Goal: Information Seeking & Learning: Find specific fact

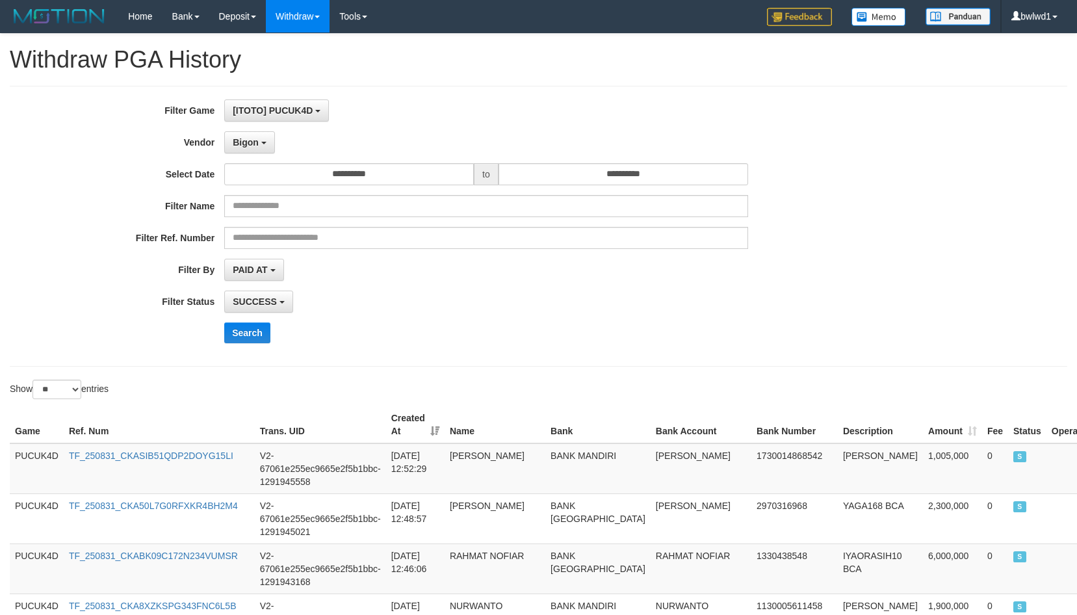
select select "**********"
select select "**"
click at [237, 326] on button "Search" at bounding box center [247, 332] width 46 height 21
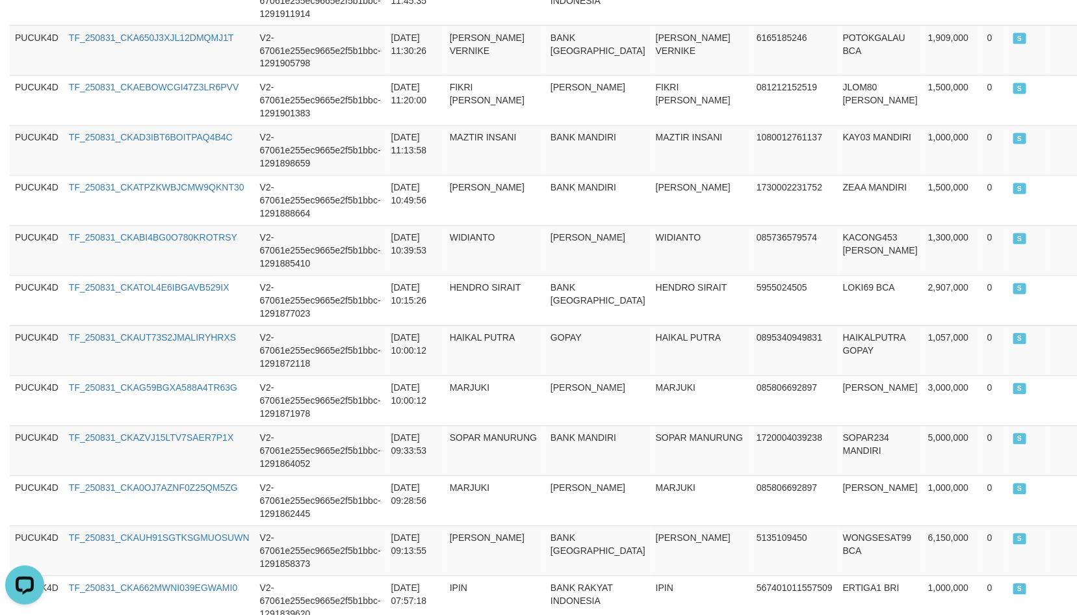
scroll to position [1268, 0]
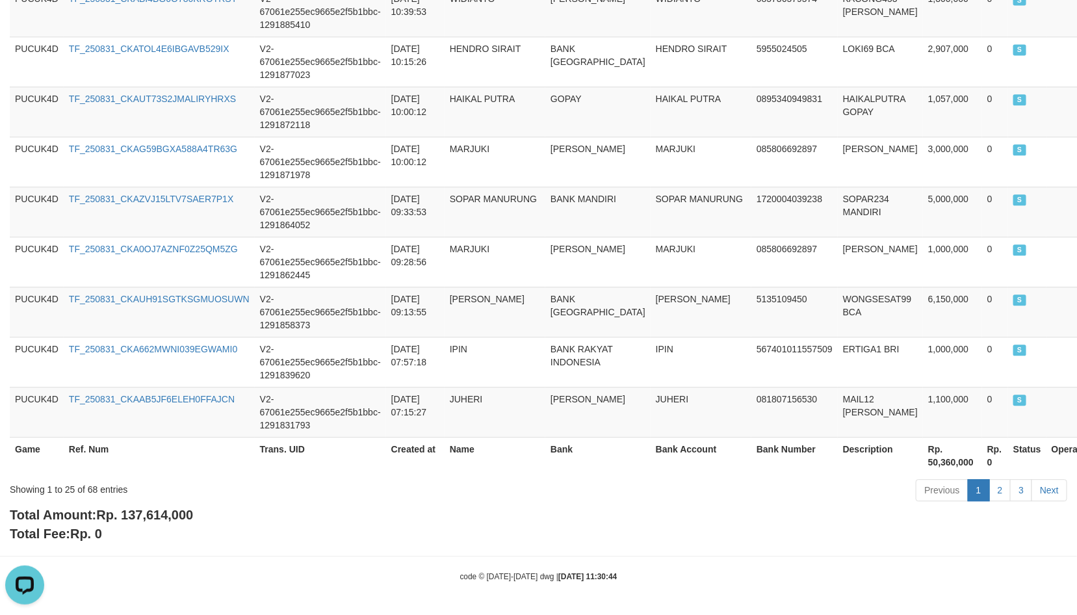
click at [166, 517] on span "Rp. 137,614,000" at bounding box center [144, 514] width 97 height 14
copy span "137,614,000"
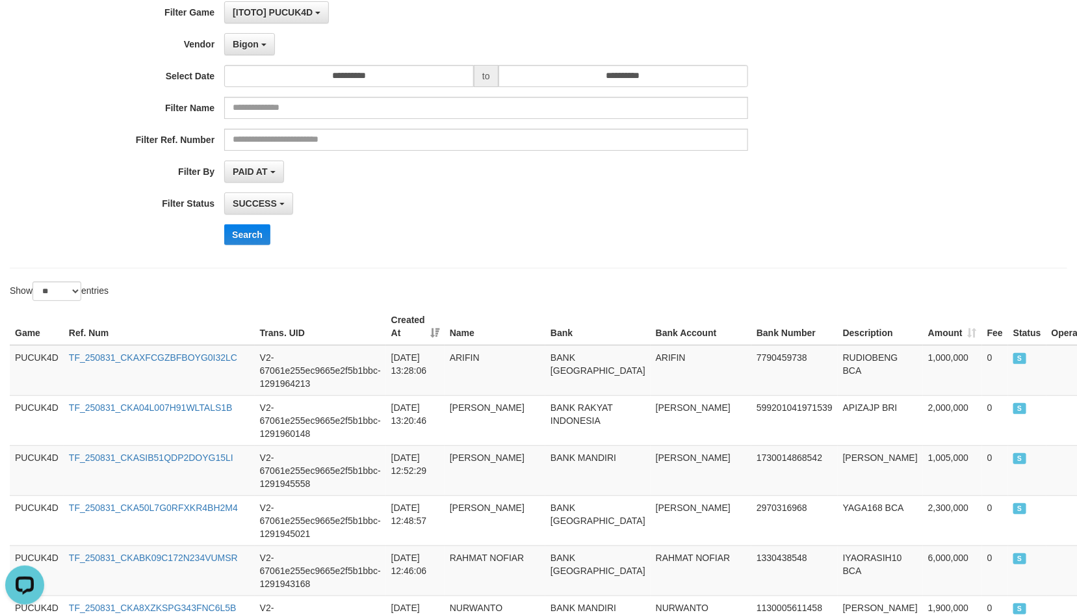
scroll to position [1, 0]
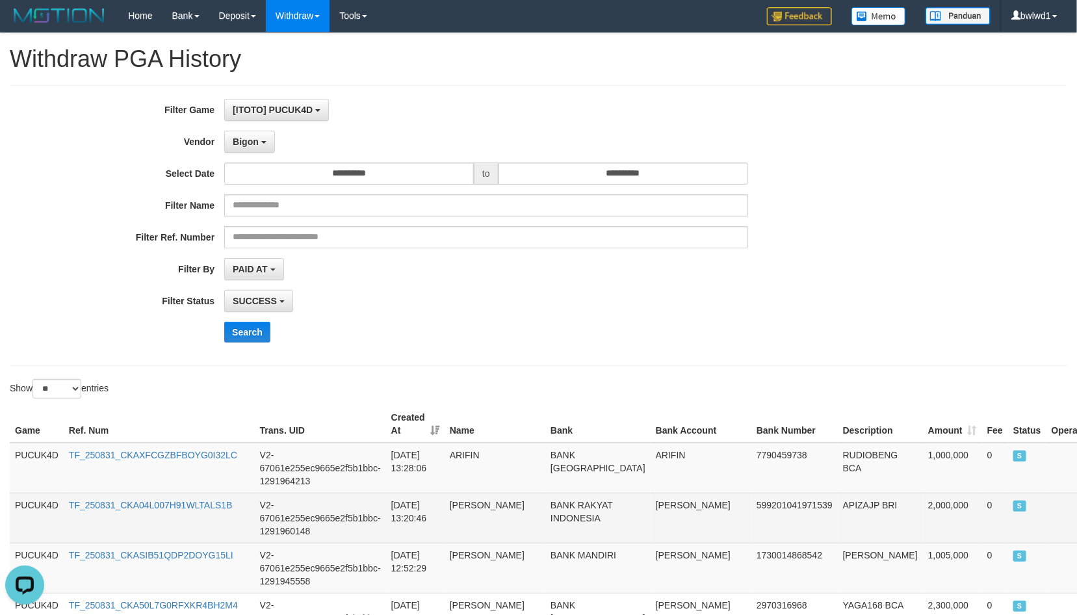
click at [923, 498] on td "2,000,000" at bounding box center [952, 517] width 59 height 50
copy td "2,000,000"
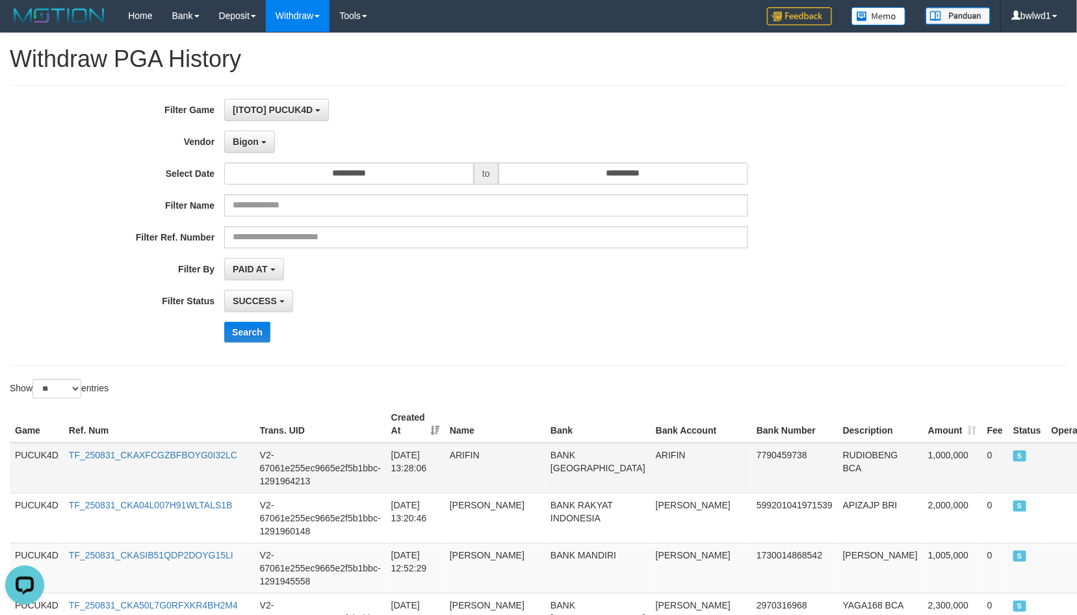
click at [838, 465] on td "RUDIOBENG BCA" at bounding box center [880, 467] width 85 height 51
click at [841, 462] on td "RUDIOBENG BCA" at bounding box center [880, 467] width 85 height 51
copy td "RUDIOBENG"
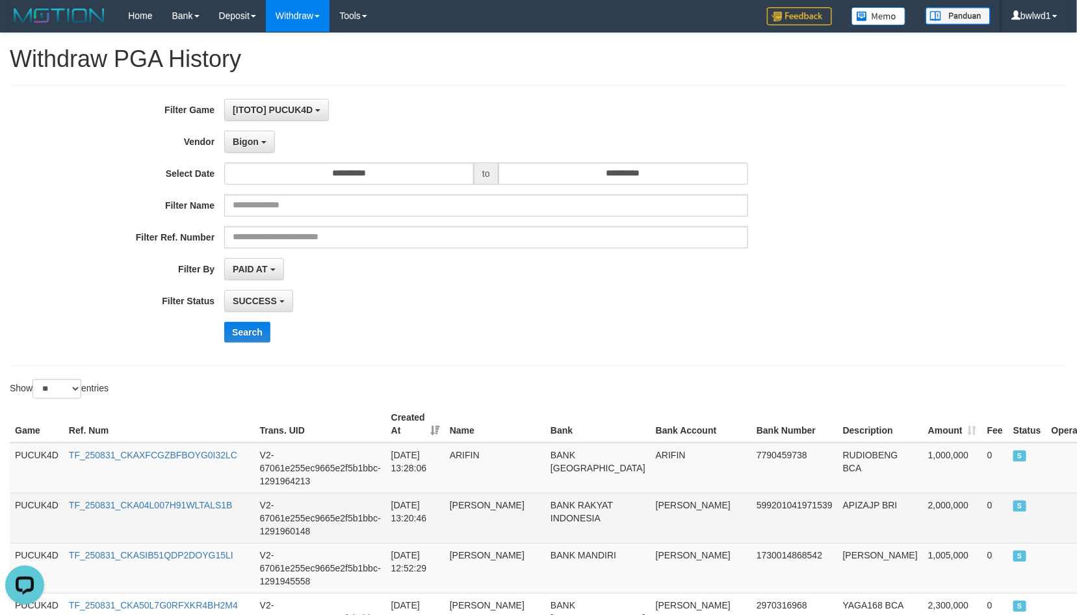
click at [838, 505] on td "APIZAJP BRI" at bounding box center [880, 517] width 85 height 50
copy td "APIZAJP"
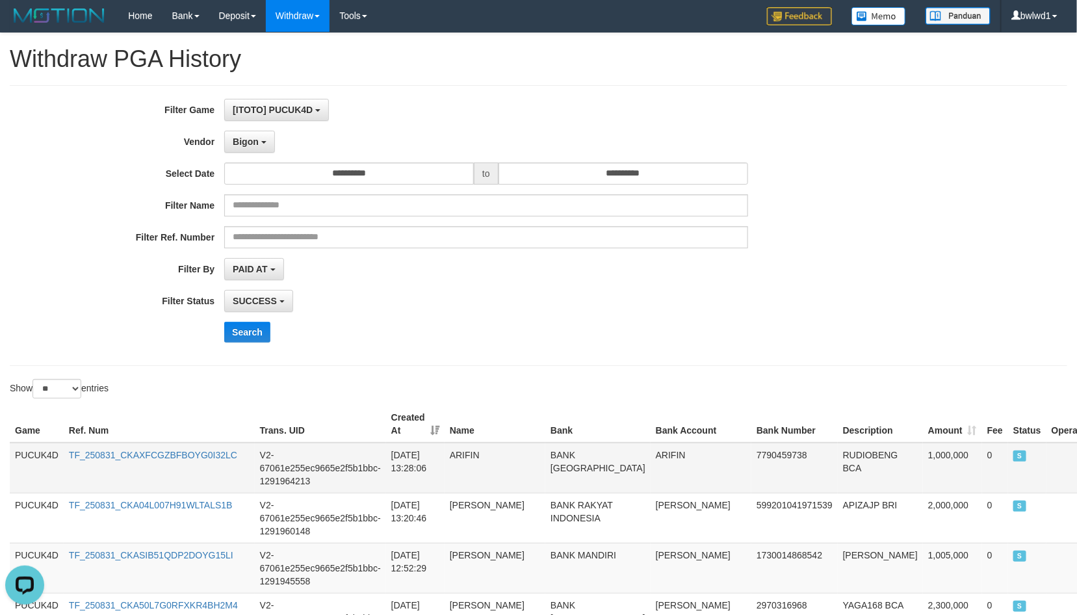
click at [650, 458] on td "ARIFIN" at bounding box center [700, 467] width 101 height 51
copy td "ARIFIN"
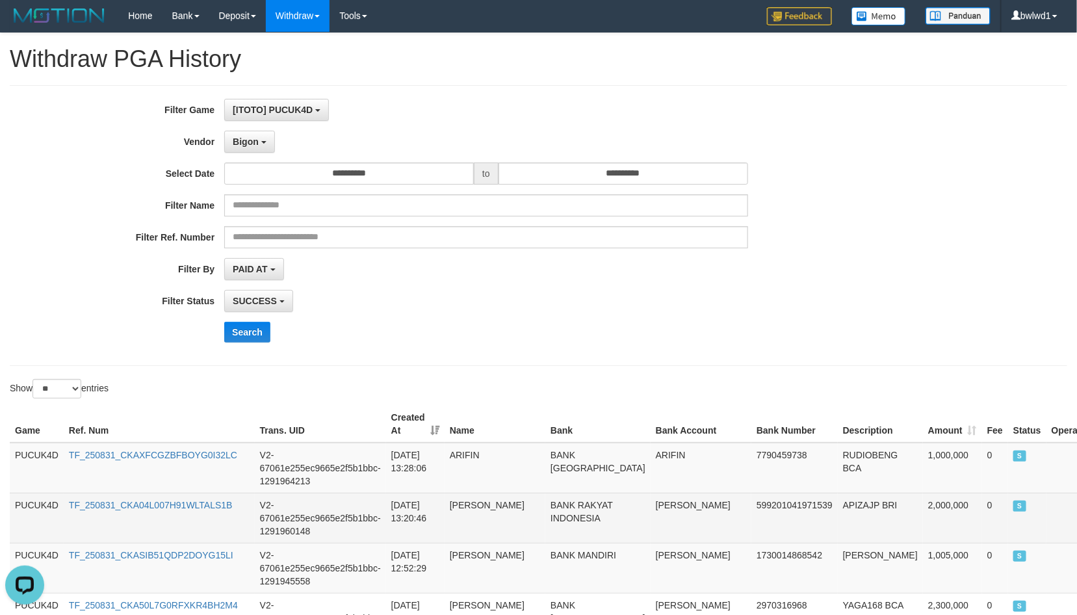
click at [650, 500] on td "[PERSON_NAME]" at bounding box center [700, 517] width 101 height 50
copy td "CANDRA"
click at [650, 500] on td "[PERSON_NAME]" at bounding box center [700, 517] width 101 height 50
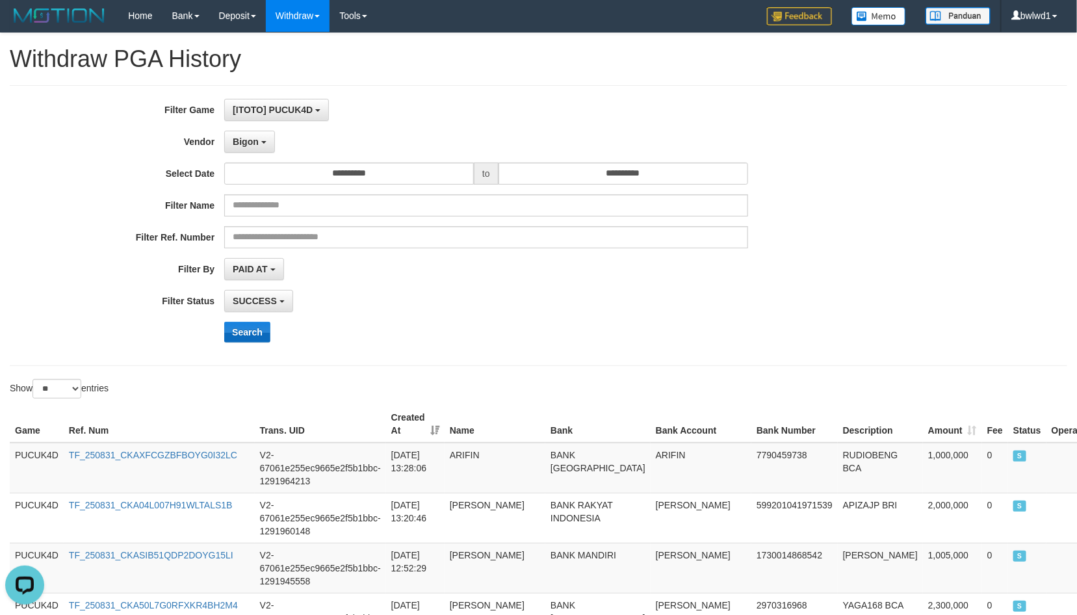
drag, startPoint x: 262, startPoint y: 318, endPoint x: 252, endPoint y: 326, distance: 12.5
click at [262, 318] on div "**********" at bounding box center [448, 225] width 897 height 253
click at [251, 327] on button "Search" at bounding box center [247, 332] width 46 height 21
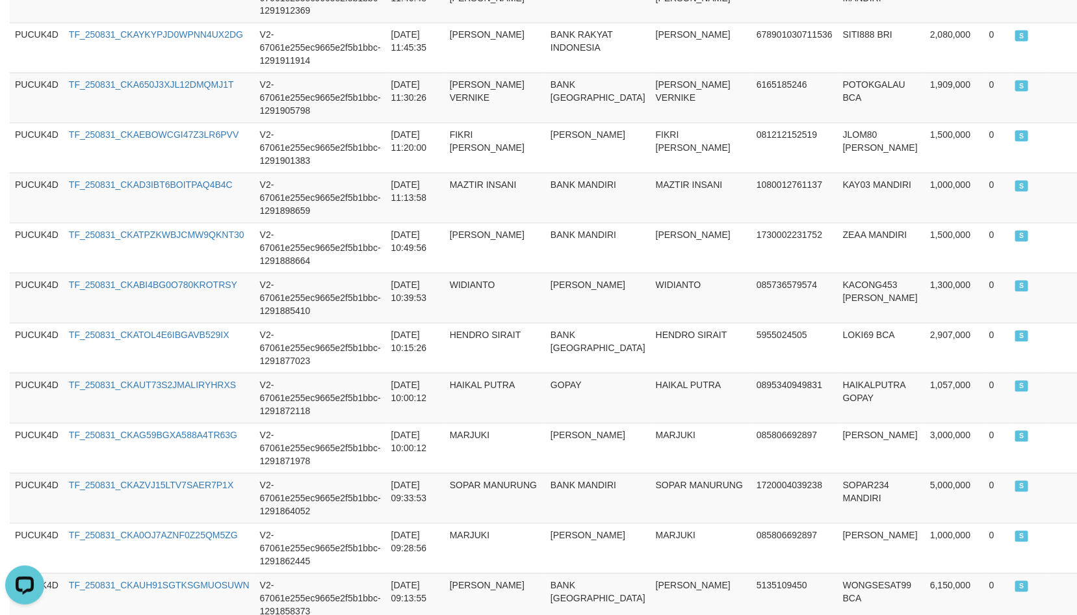
scroll to position [1268, 0]
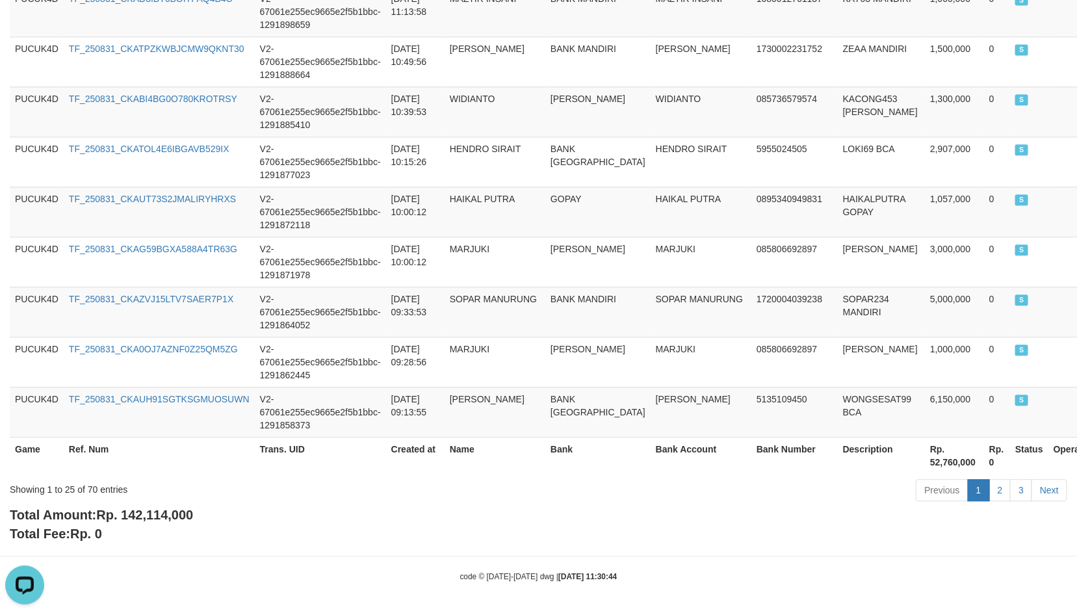
click at [173, 515] on span "Rp. 142,114,000" at bounding box center [144, 514] width 97 height 14
copy span "142,114,000"
click at [173, 515] on span "Rp. 142,114,000" at bounding box center [144, 514] width 97 height 14
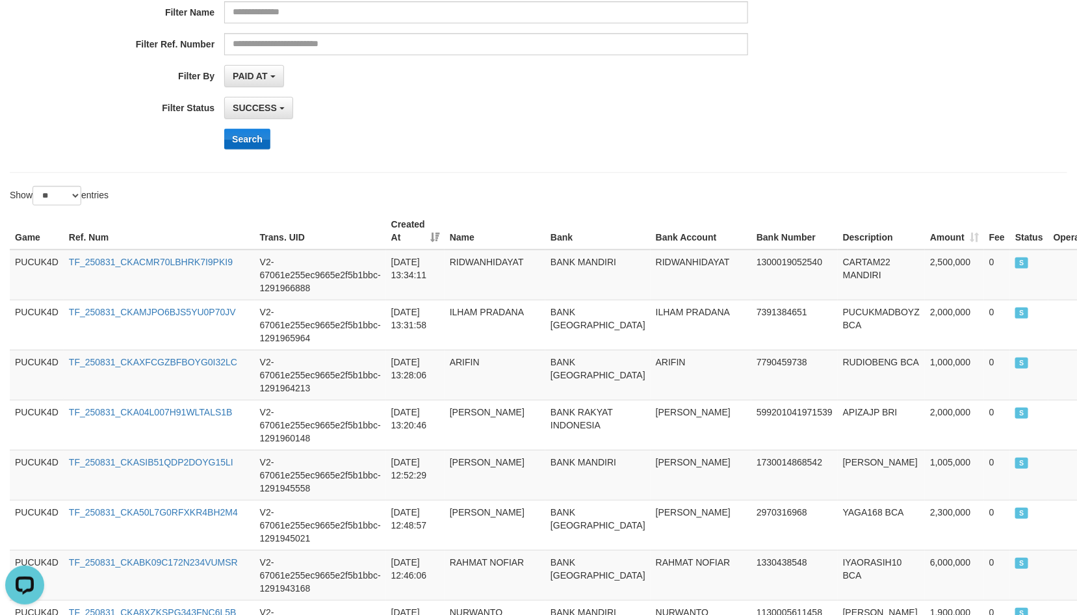
scroll to position [98, 0]
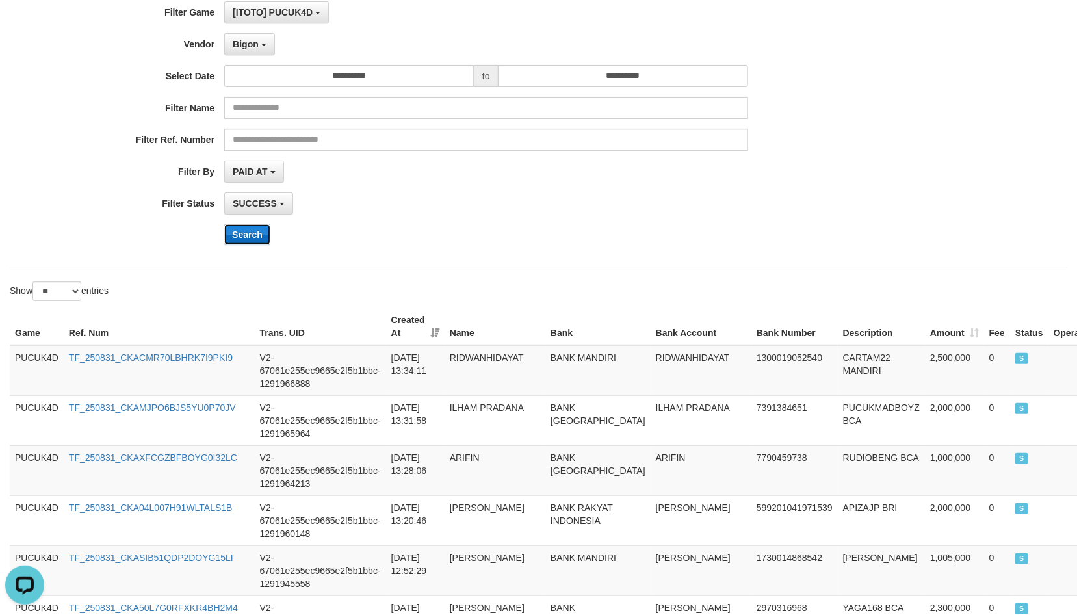
click at [249, 244] on button "Search" at bounding box center [247, 234] width 46 height 21
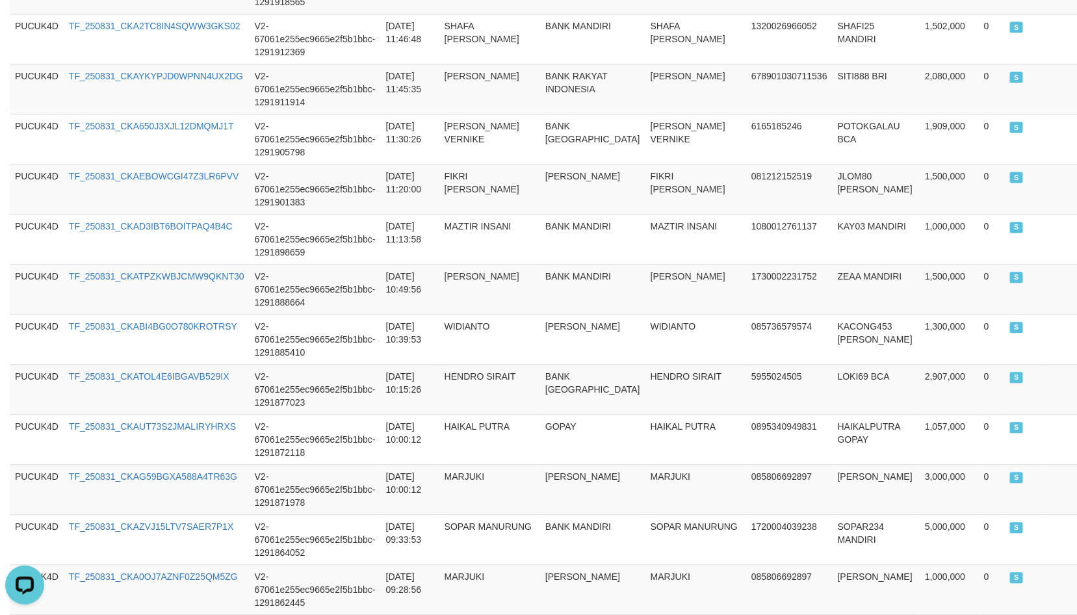
scroll to position [1268, 0]
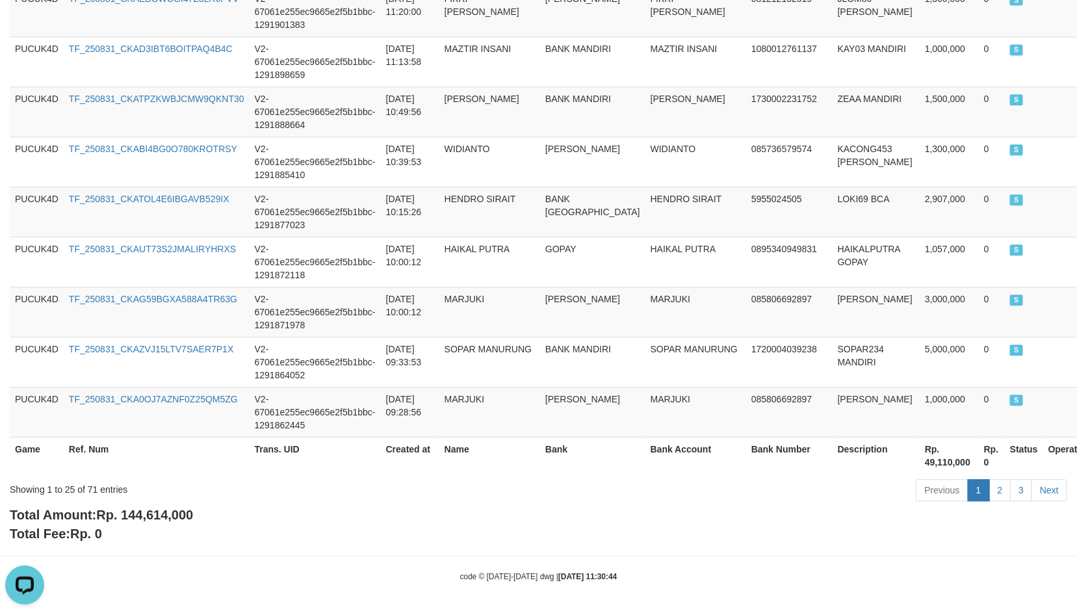
click at [141, 513] on span "Rp. 144,614,000" at bounding box center [144, 514] width 97 height 14
copy span "144,614,000"
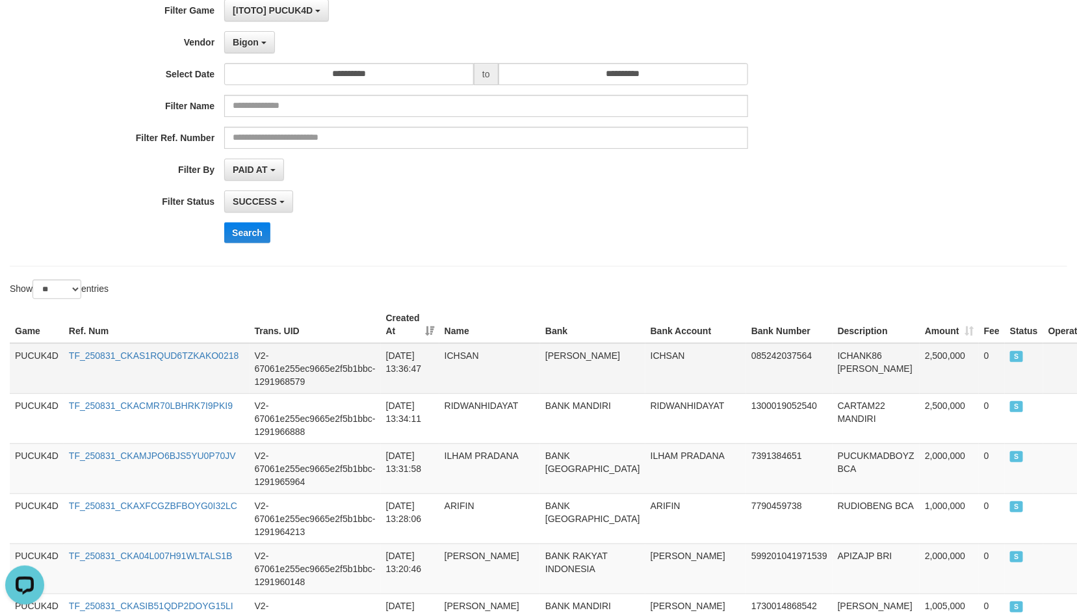
scroll to position [98, 0]
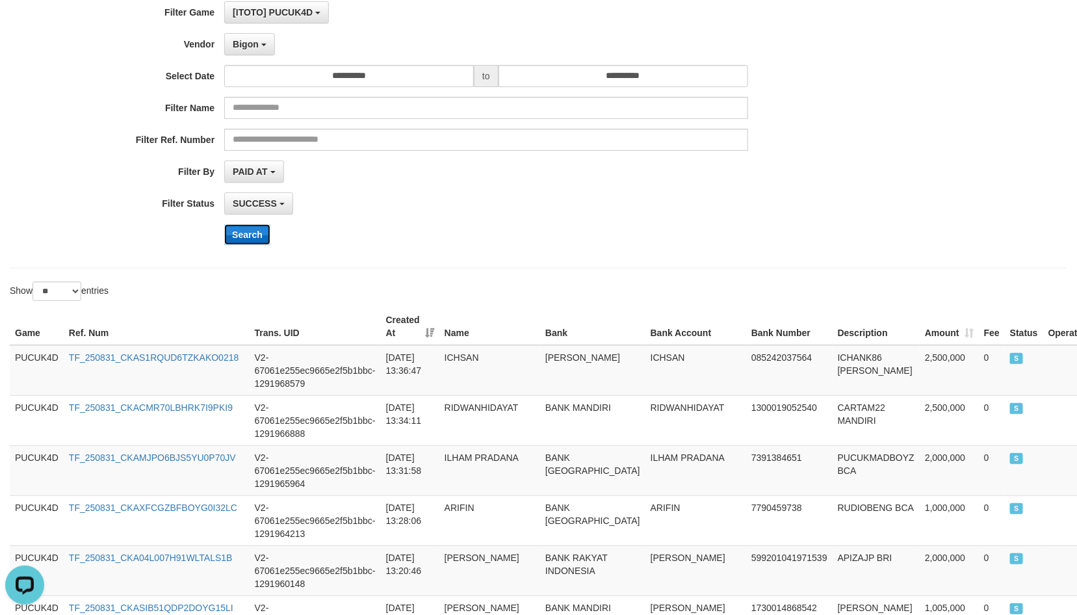
click at [248, 242] on button "Search" at bounding box center [247, 234] width 46 height 21
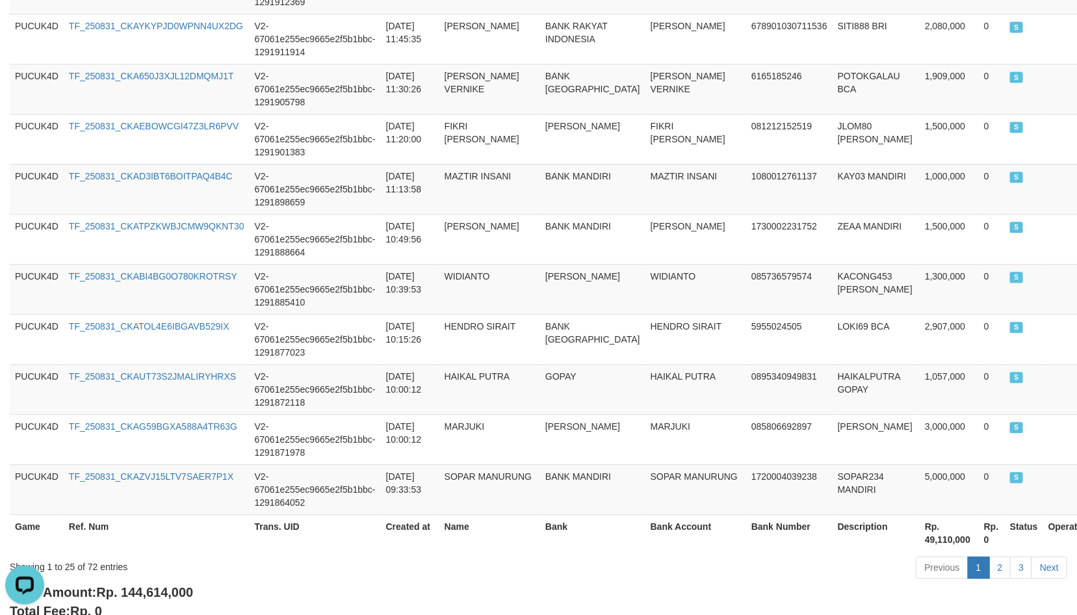
scroll to position [1268, 0]
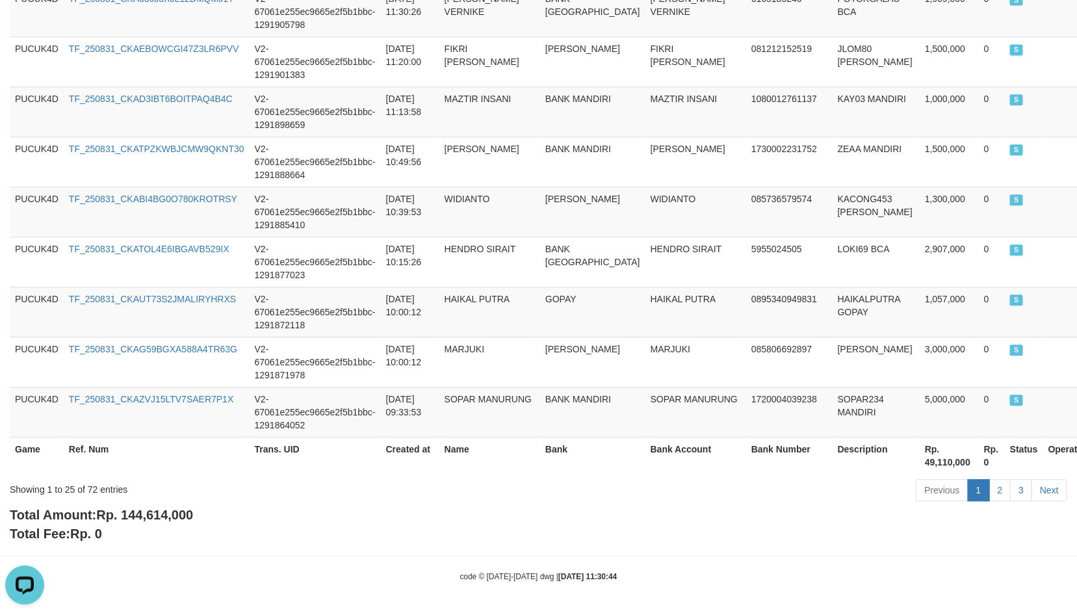
click at [186, 518] on span "Rp. 144,614,000" at bounding box center [144, 514] width 97 height 14
copy span "144,614,000"
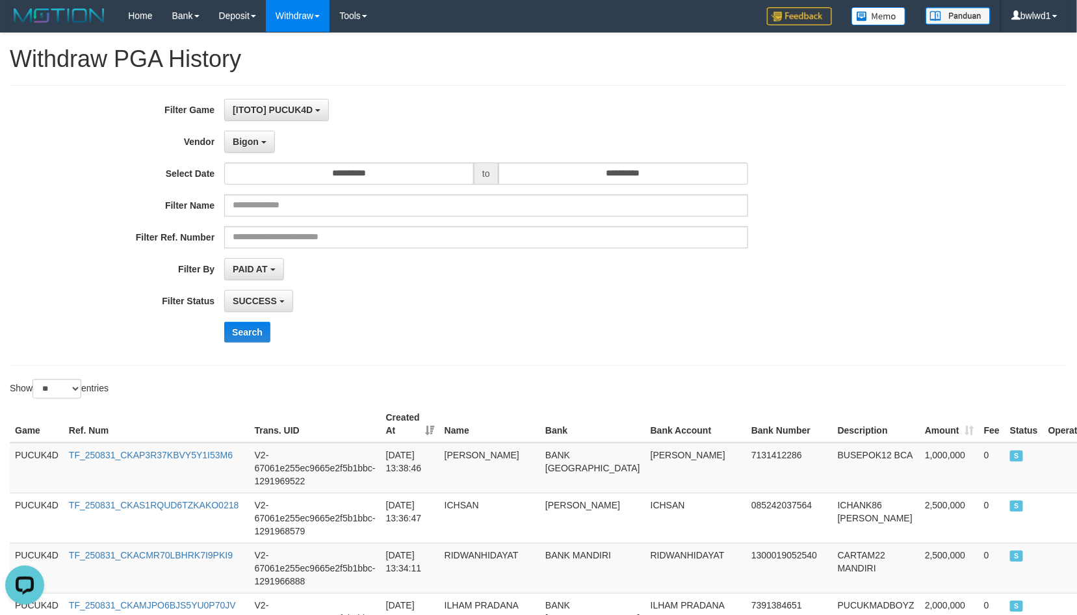
scroll to position [0, 0]
click at [248, 326] on button "Search" at bounding box center [247, 332] width 46 height 21
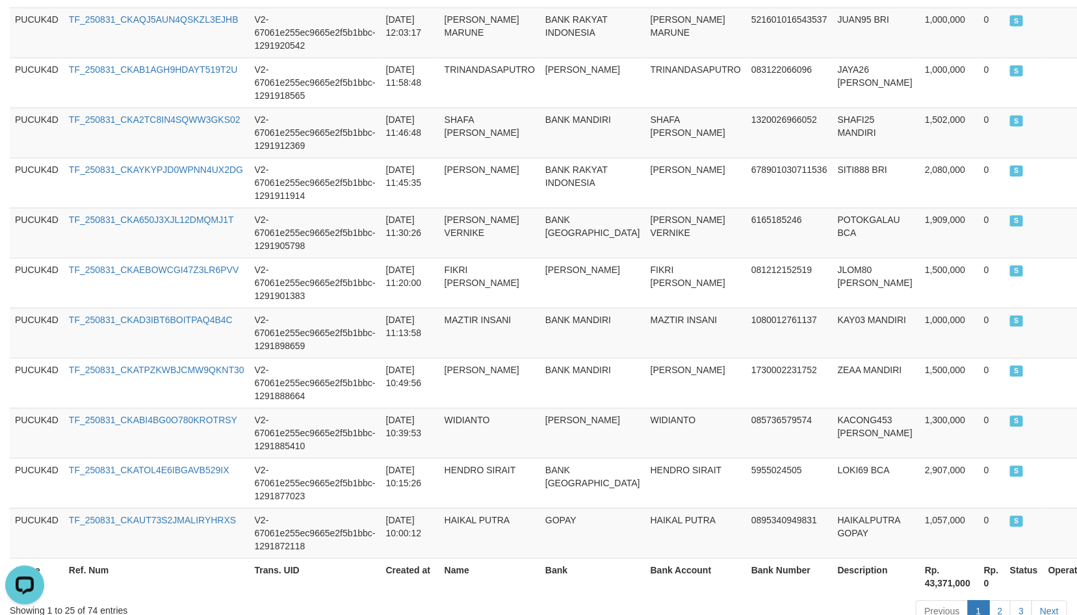
scroll to position [1268, 0]
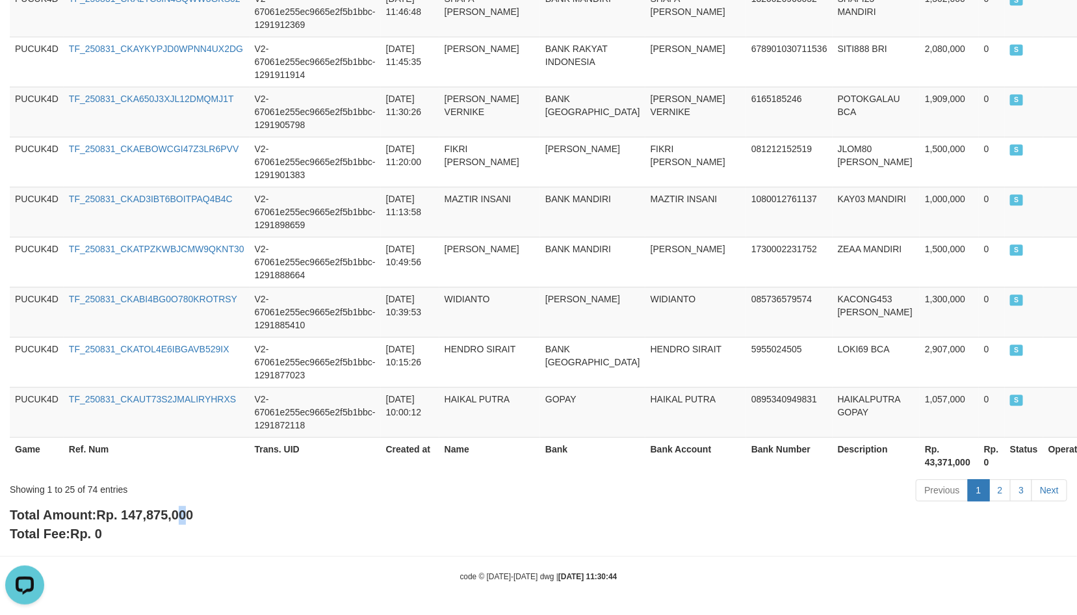
click at [185, 511] on span "Rp. 147,875,000" at bounding box center [144, 514] width 97 height 14
click at [184, 509] on span "Rp. 147,875,000" at bounding box center [144, 514] width 97 height 14
copy span "0"
click at [182, 502] on div "Showing 1 to 25 of 74 entries Previous 1 2 3 Next" at bounding box center [538, 492] width 1077 height 28
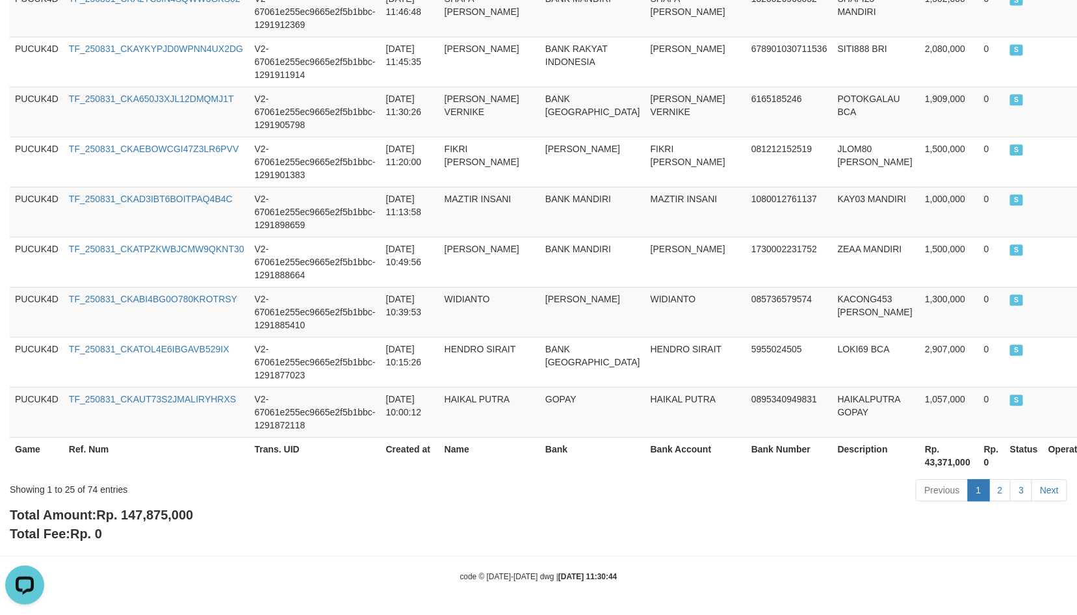
click at [182, 502] on div "Showing 1 to 25 of 74 entries Previous 1 2 3 Next" at bounding box center [538, 492] width 1077 height 28
click at [160, 513] on span "Rp. 147,875,000" at bounding box center [144, 514] width 97 height 14
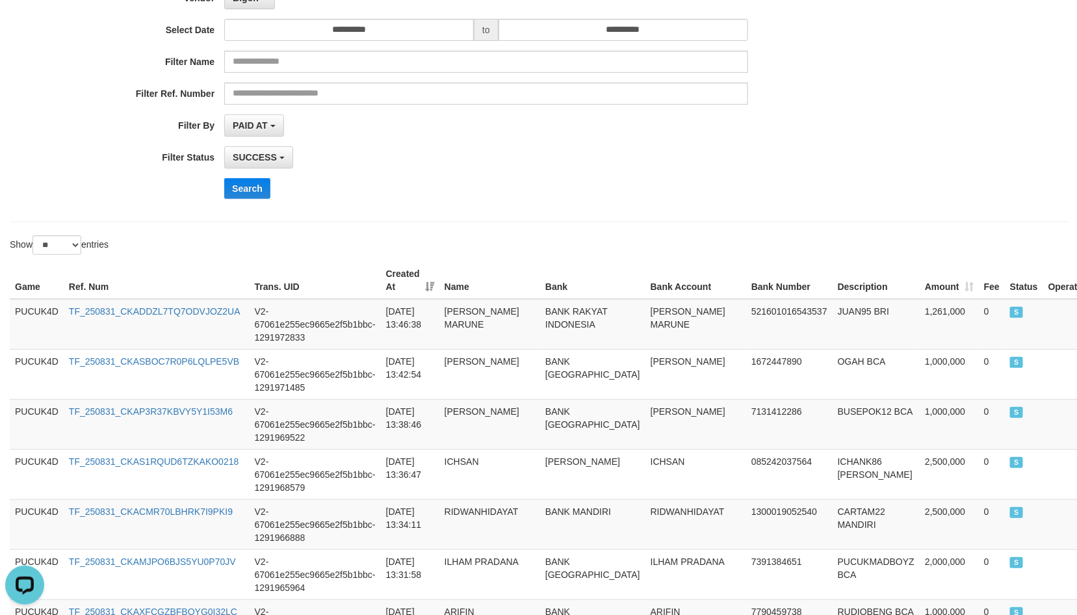
scroll to position [0, 0]
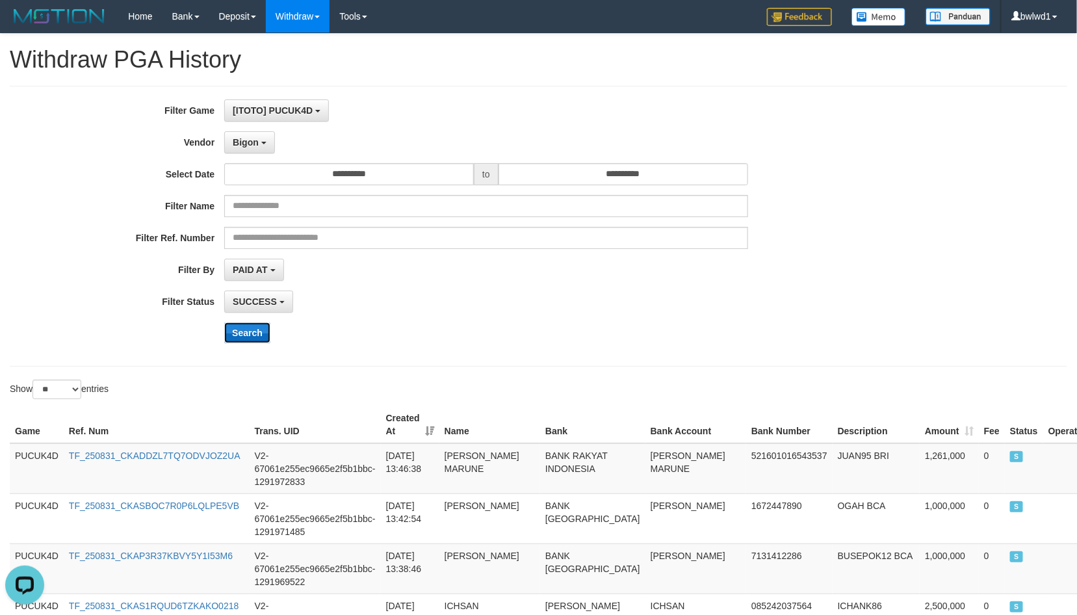
click at [251, 327] on button "Search" at bounding box center [247, 332] width 46 height 21
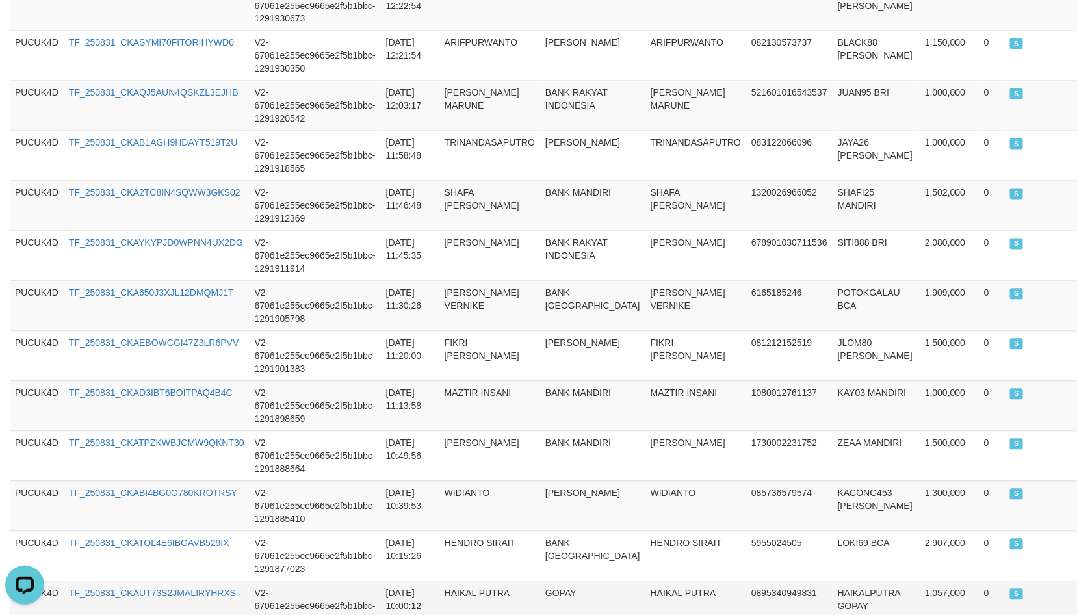
scroll to position [1268, 0]
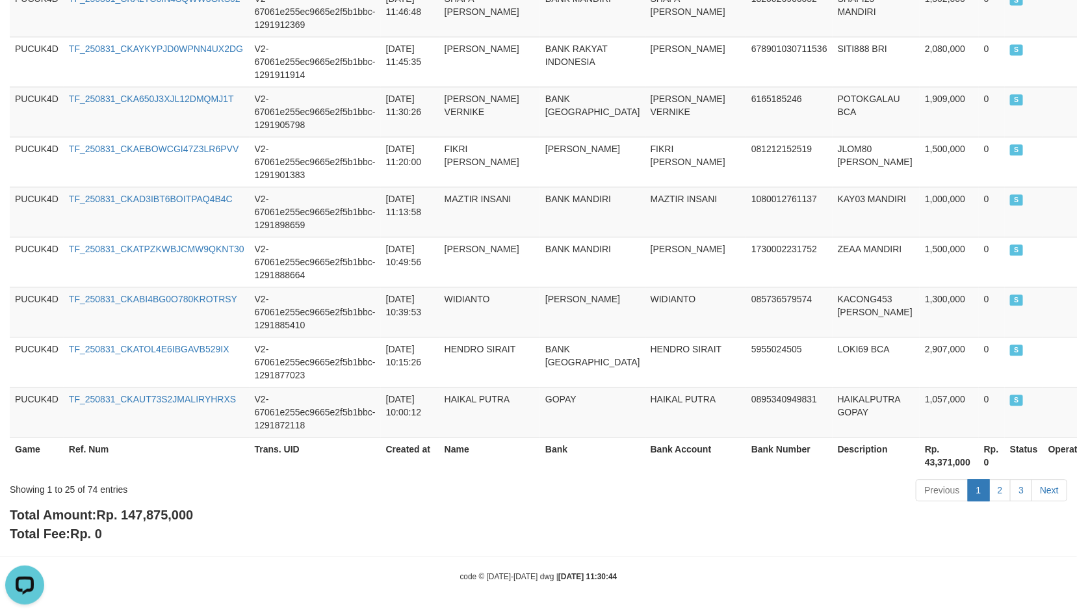
click at [160, 509] on span "Rp. 147,875,000" at bounding box center [144, 514] width 97 height 14
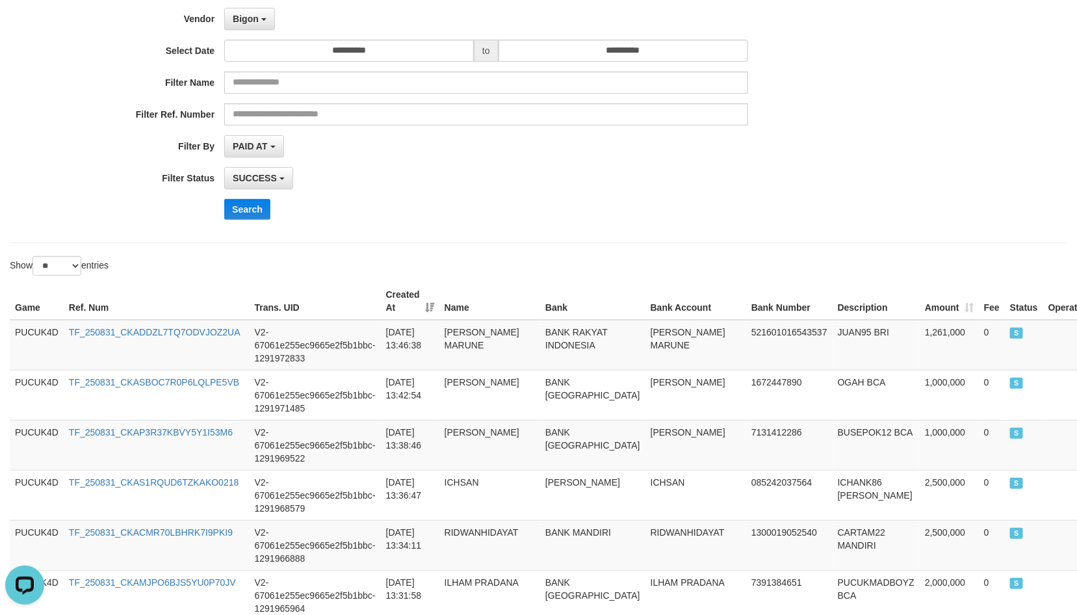
scroll to position [0, 0]
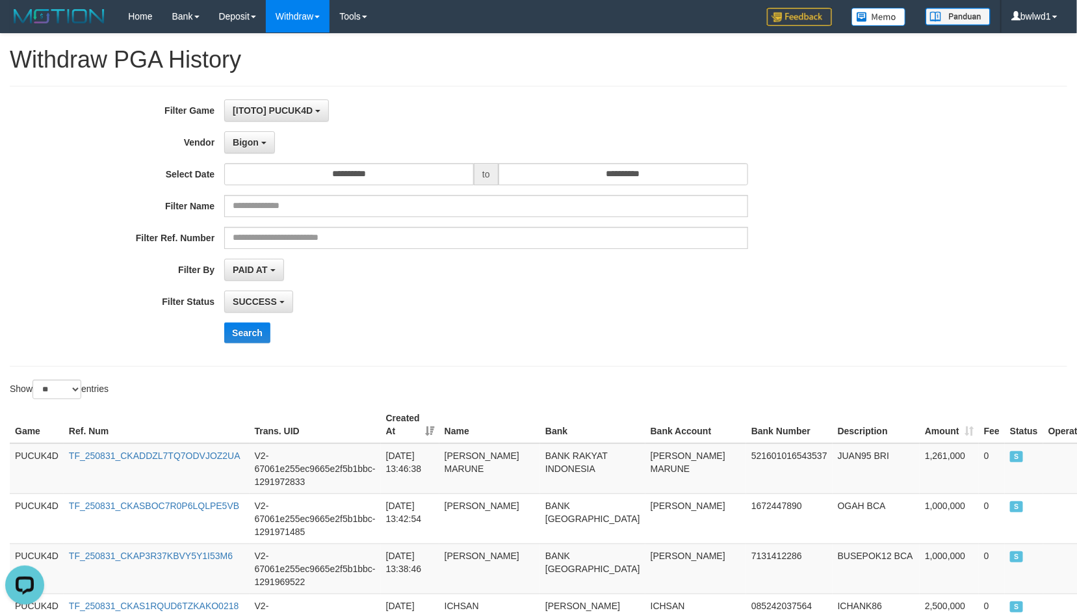
click at [218, 339] on div "Search" at bounding box center [448, 332] width 897 height 21
click at [236, 333] on button "Search" at bounding box center [247, 332] width 46 height 21
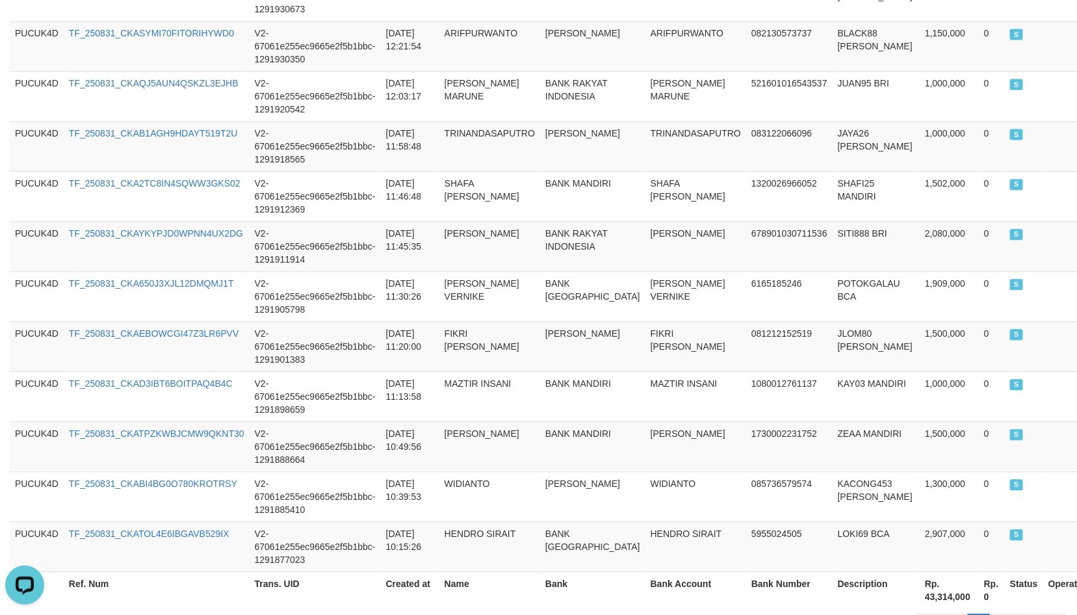
scroll to position [1268, 0]
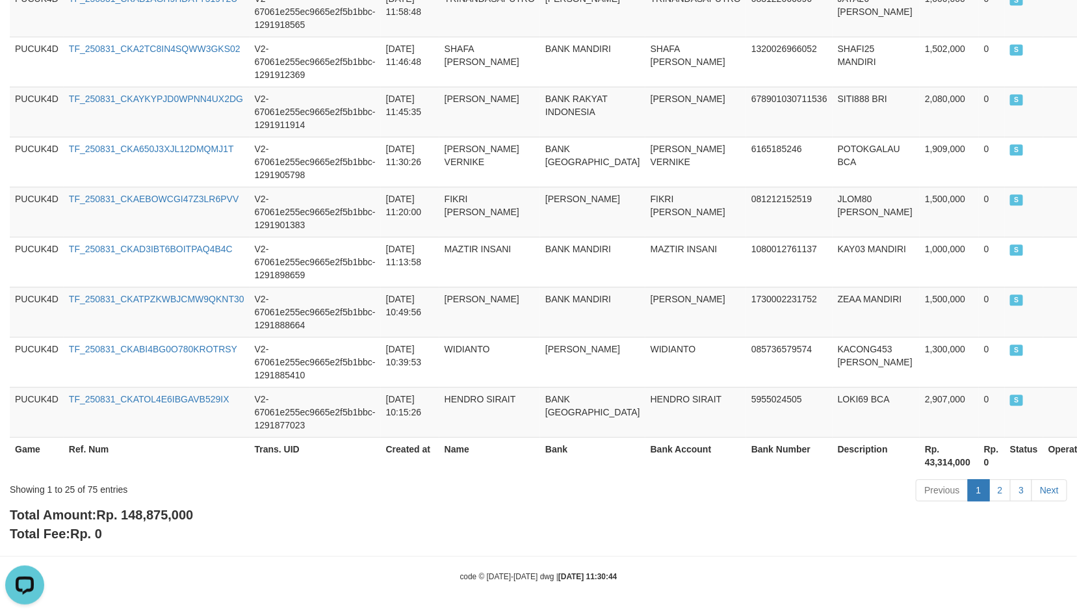
click at [182, 517] on span "Rp. 148,875,000" at bounding box center [144, 514] width 97 height 14
click at [181, 515] on span "Rp. 148,875,000" at bounding box center [144, 514] width 97 height 14
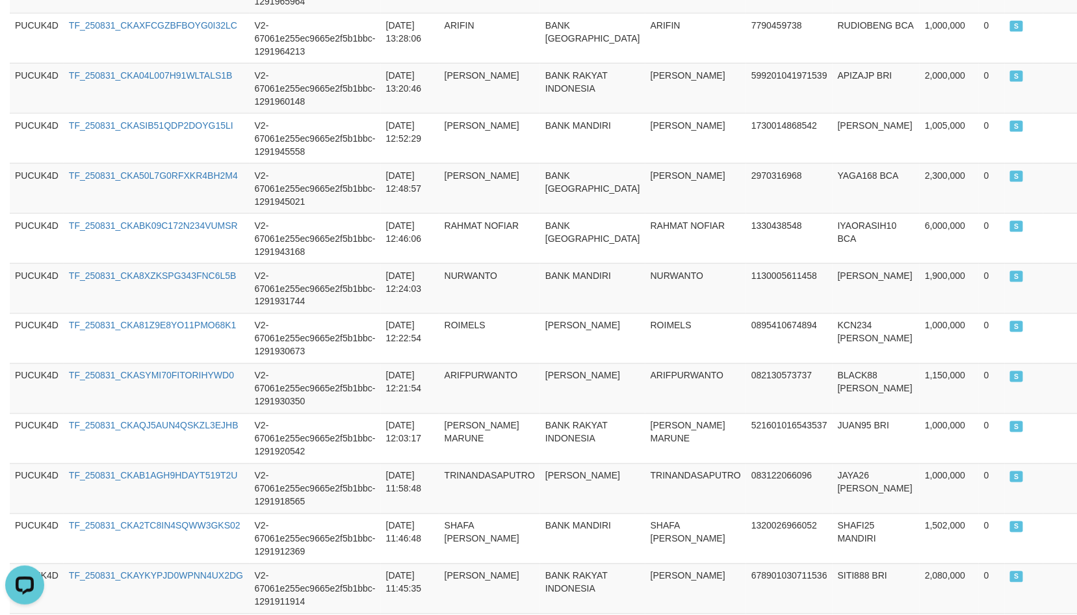
scroll to position [196, 0]
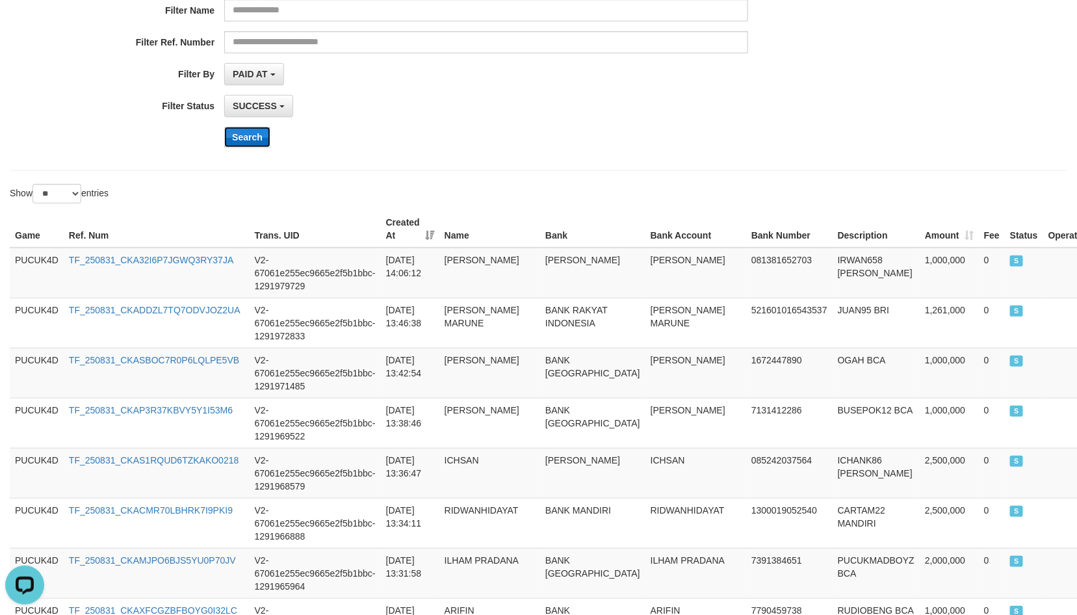
click at [240, 146] on button "Search" at bounding box center [247, 137] width 46 height 21
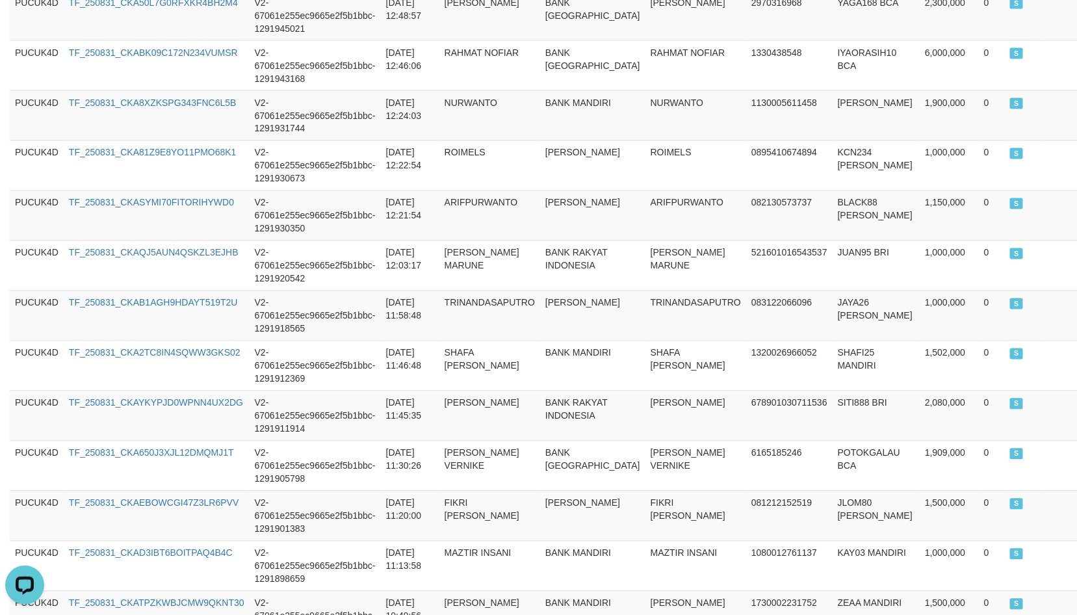
scroll to position [1268, 0]
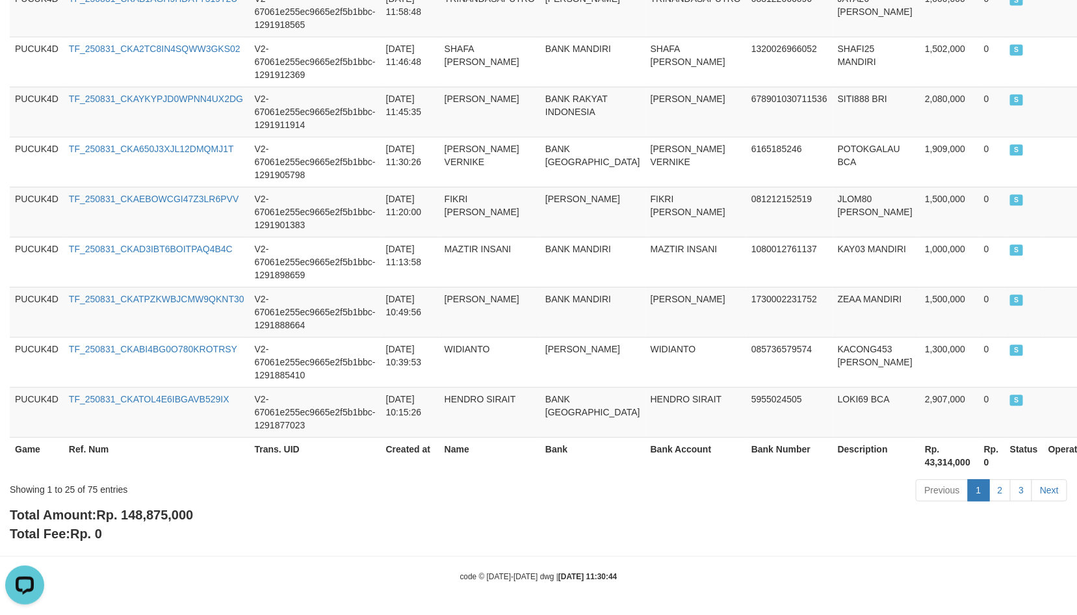
click at [151, 515] on span "Rp. 148,875,000" at bounding box center [144, 514] width 97 height 14
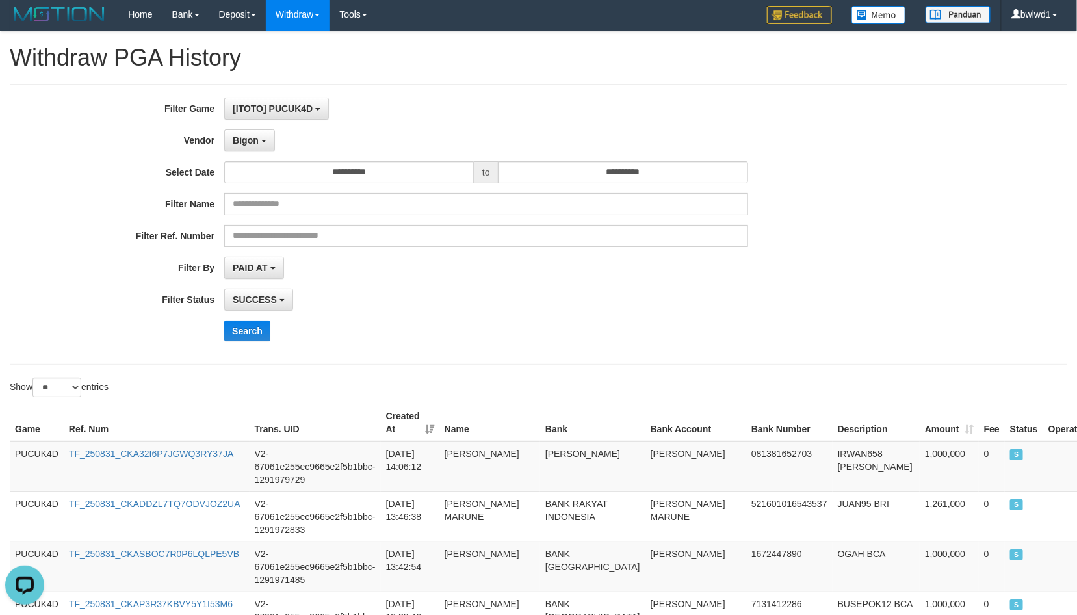
scroll to position [1, 0]
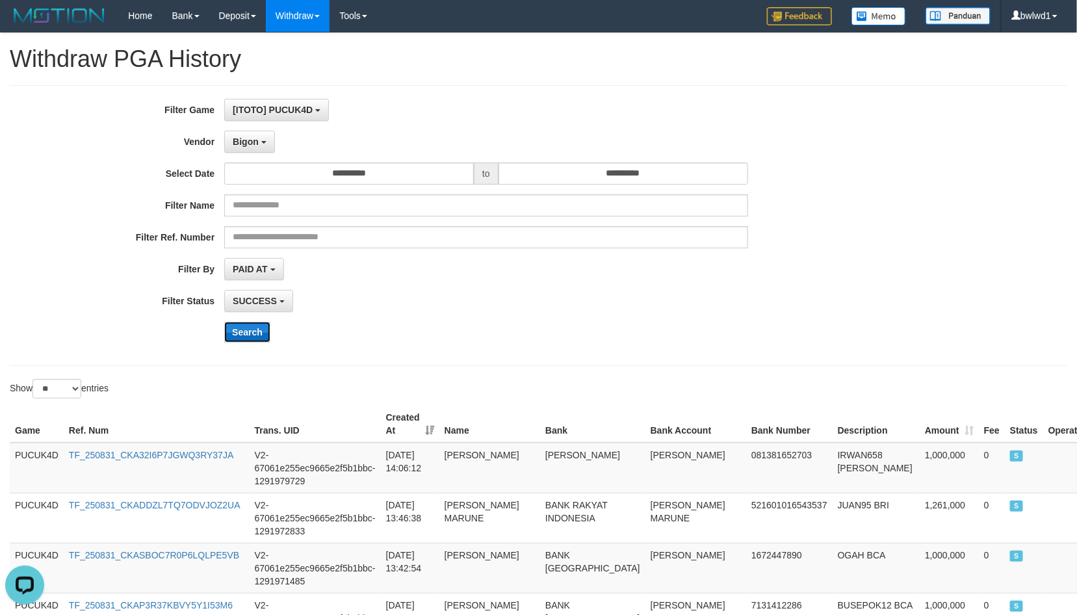
click at [240, 331] on button "Search" at bounding box center [247, 332] width 46 height 21
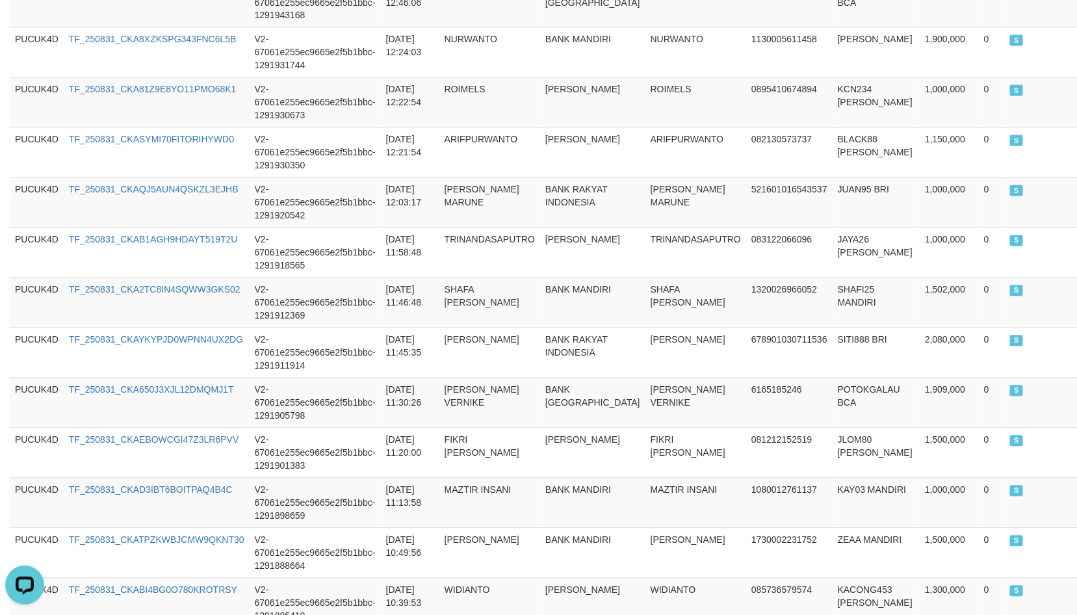
scroll to position [1268, 0]
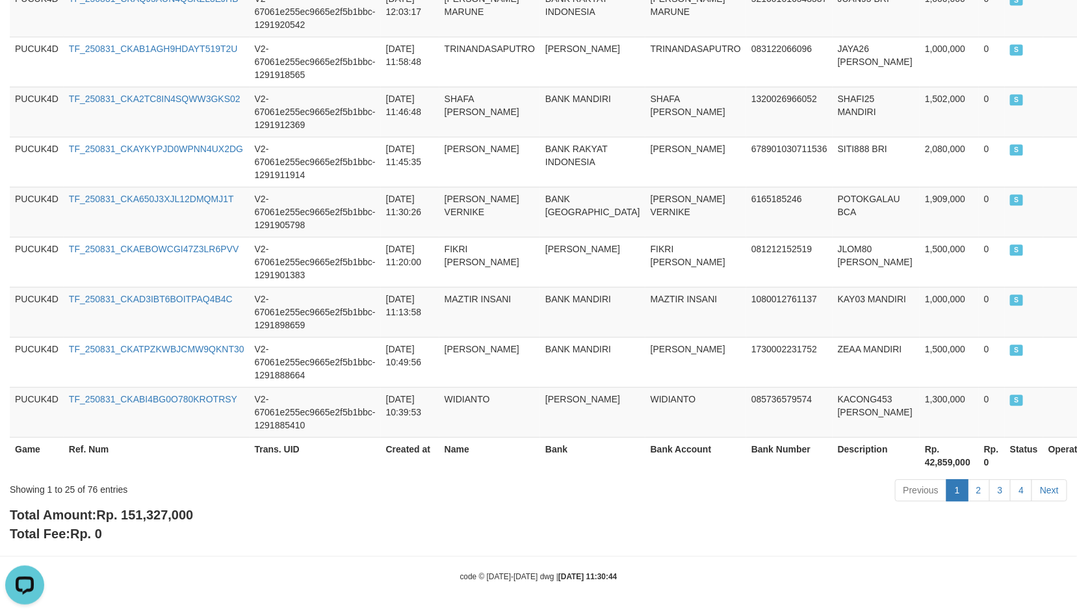
click at [173, 521] on span "Rp. 151,327,000" at bounding box center [144, 514] width 97 height 14
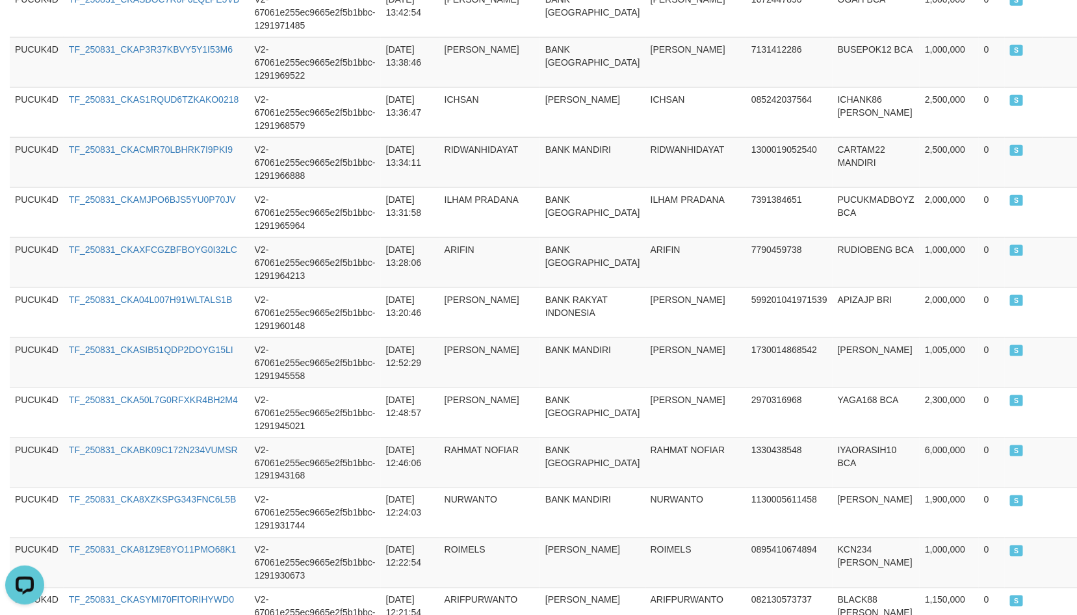
scroll to position [195, 0]
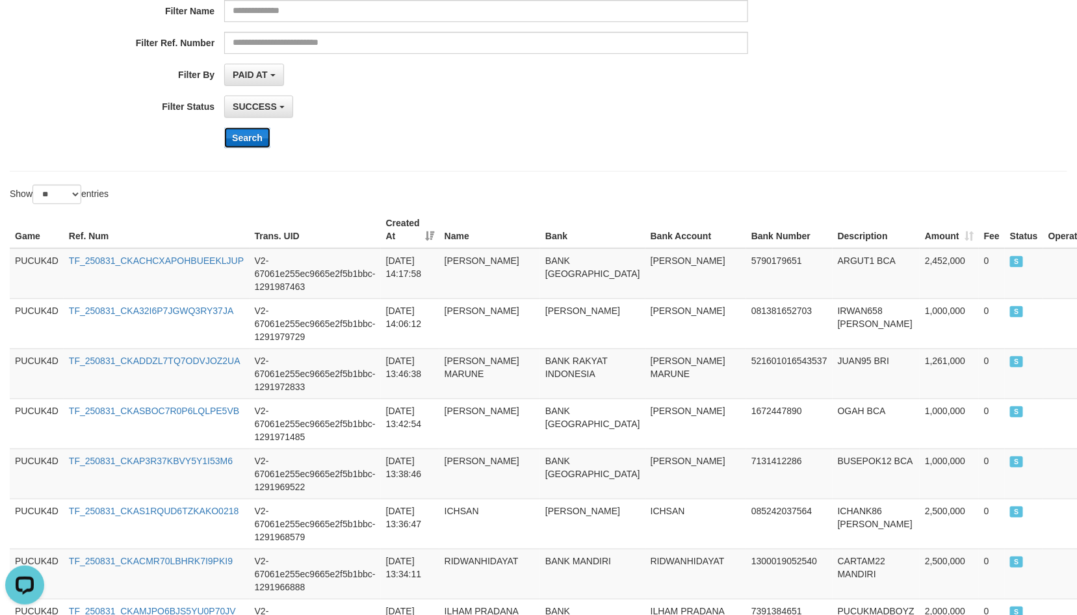
click at [232, 140] on button "Search" at bounding box center [247, 137] width 46 height 21
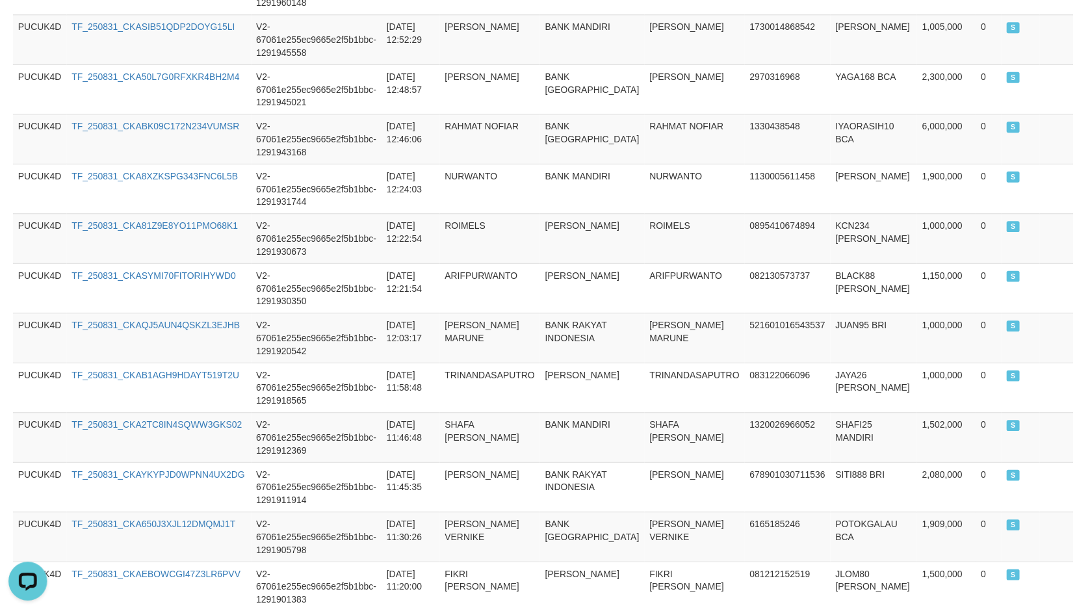
scroll to position [1268, 0]
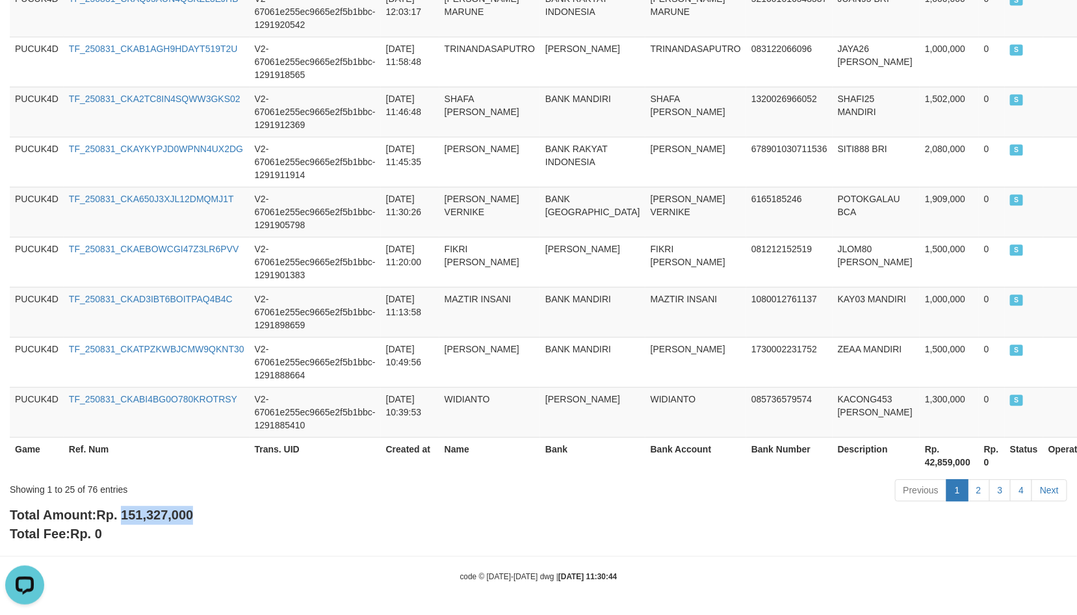
click at [168, 507] on span "Rp. 151,327,000" at bounding box center [144, 514] width 97 height 14
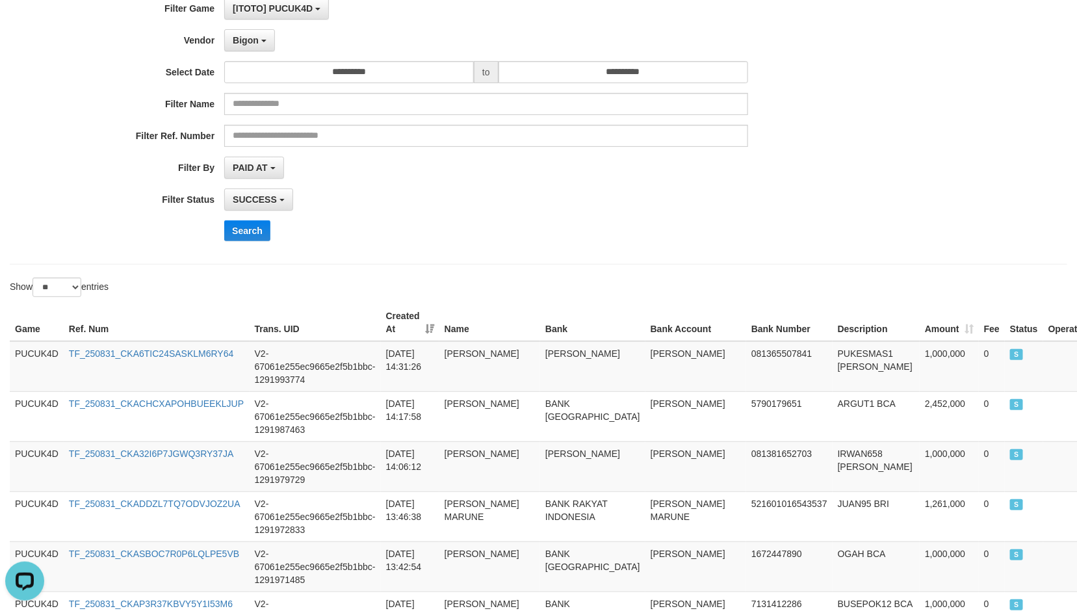
scroll to position [0, 0]
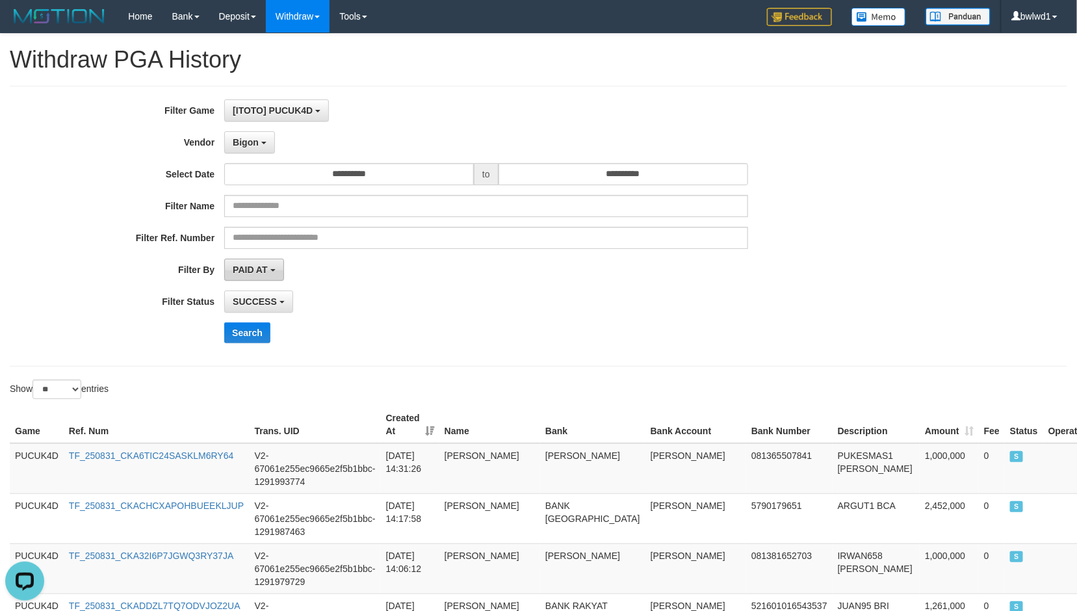
click at [261, 275] on span "PAID AT" at bounding box center [250, 269] width 34 height 10
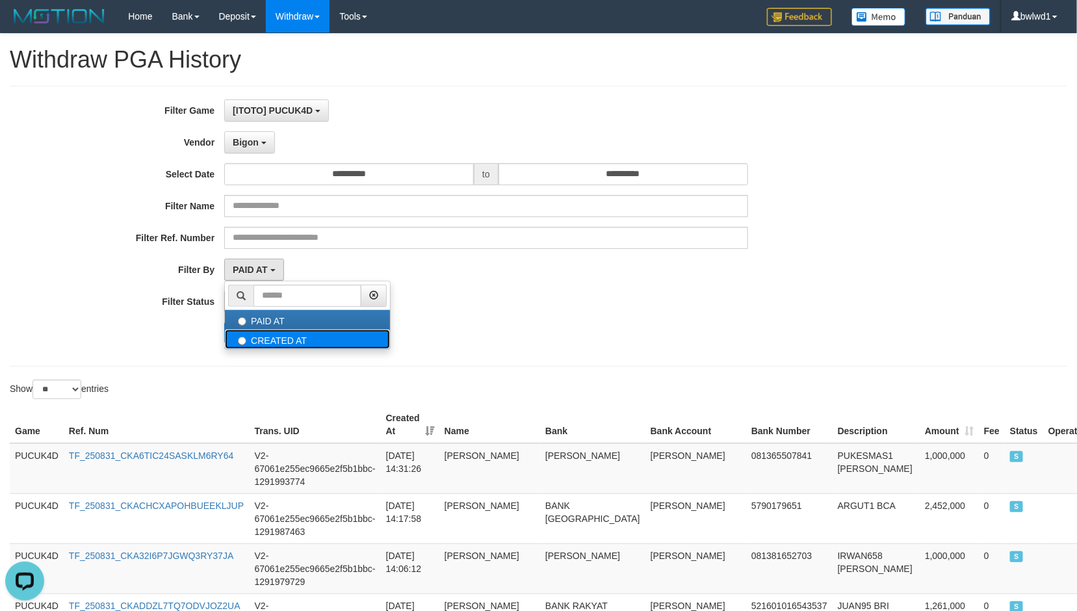
click at [298, 349] on label "CREATED AT" at bounding box center [307, 338] width 165 height 19
select select "*"
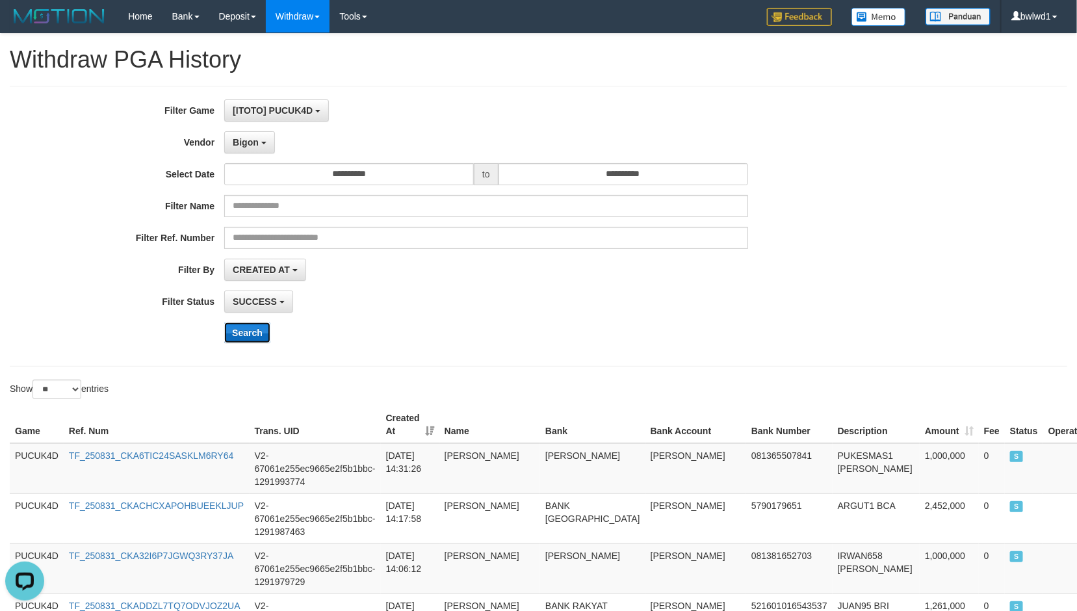
click at [248, 327] on button "Search" at bounding box center [247, 332] width 46 height 21
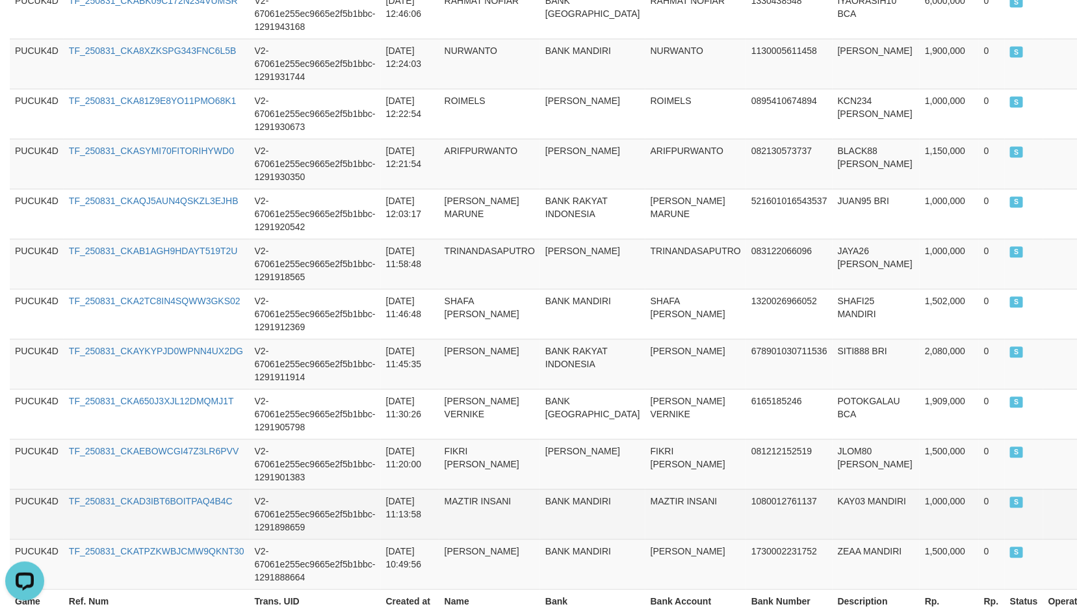
scroll to position [1272, 0]
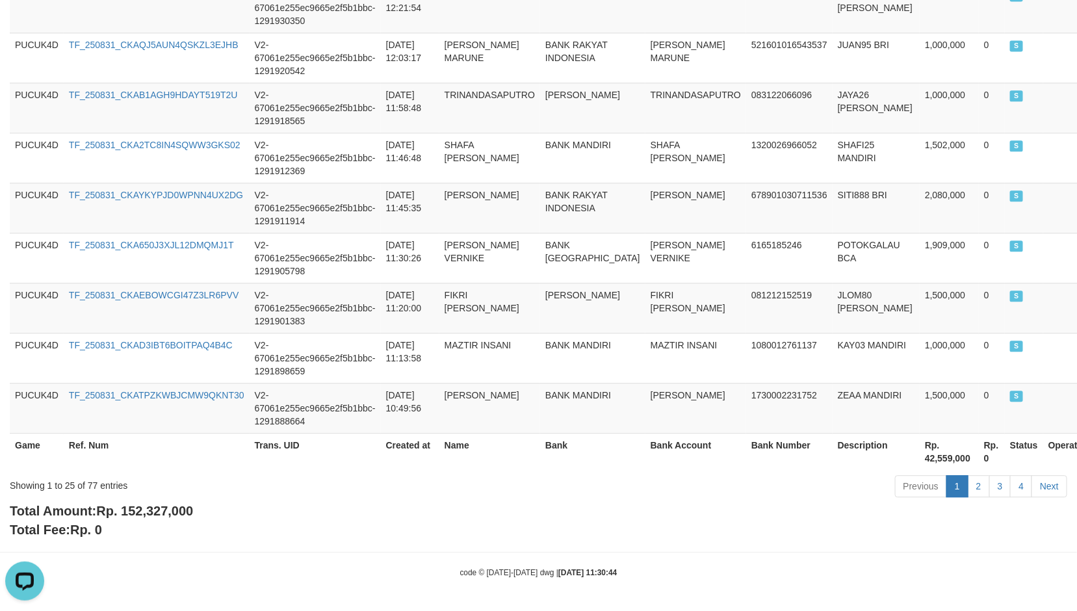
click at [160, 517] on span "Rp. 152,327,000" at bounding box center [144, 511] width 97 height 14
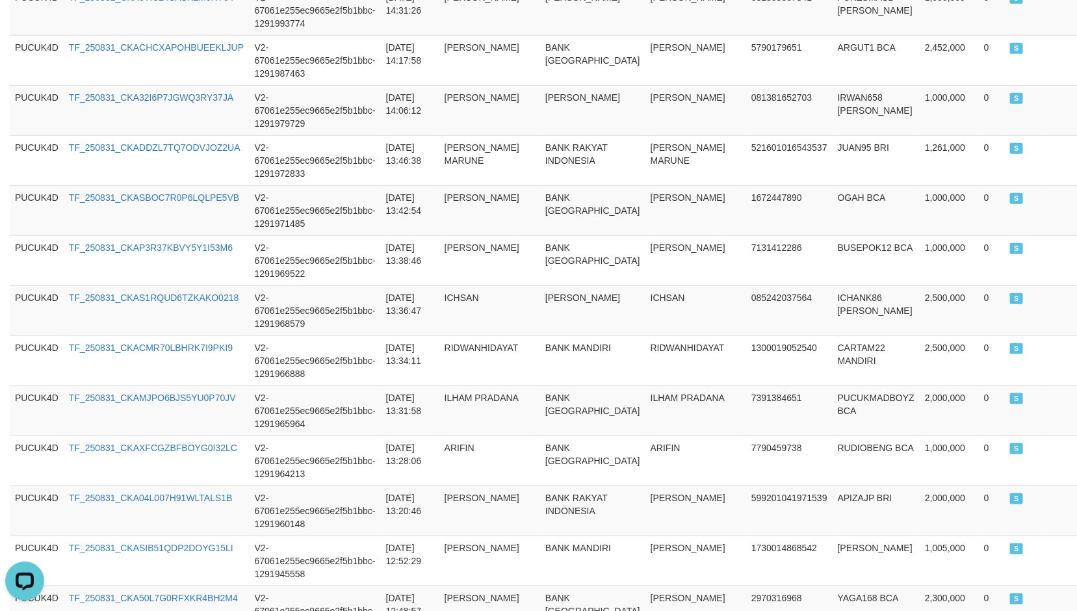
scroll to position [199, 0]
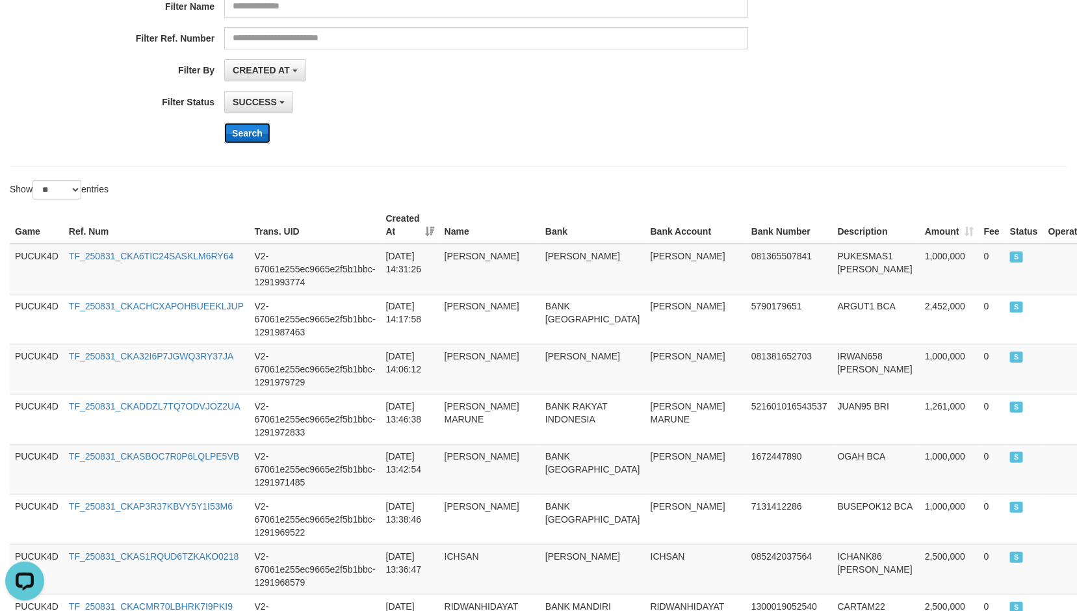
click at [237, 133] on button "Search" at bounding box center [247, 133] width 46 height 21
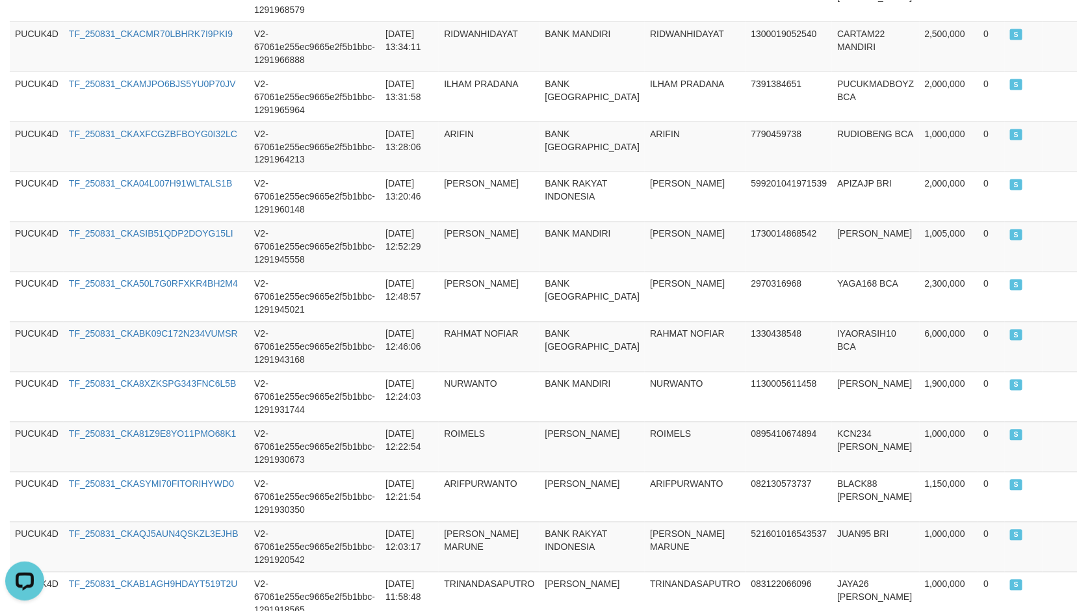
scroll to position [1272, 0]
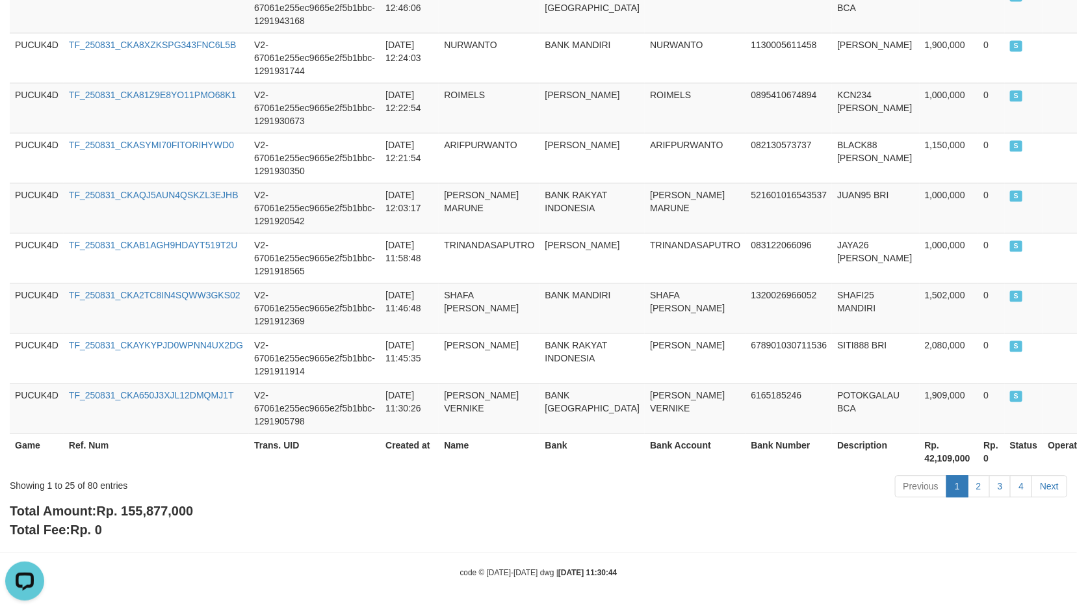
click at [175, 511] on span "Rp. 155,877,000" at bounding box center [144, 511] width 97 height 14
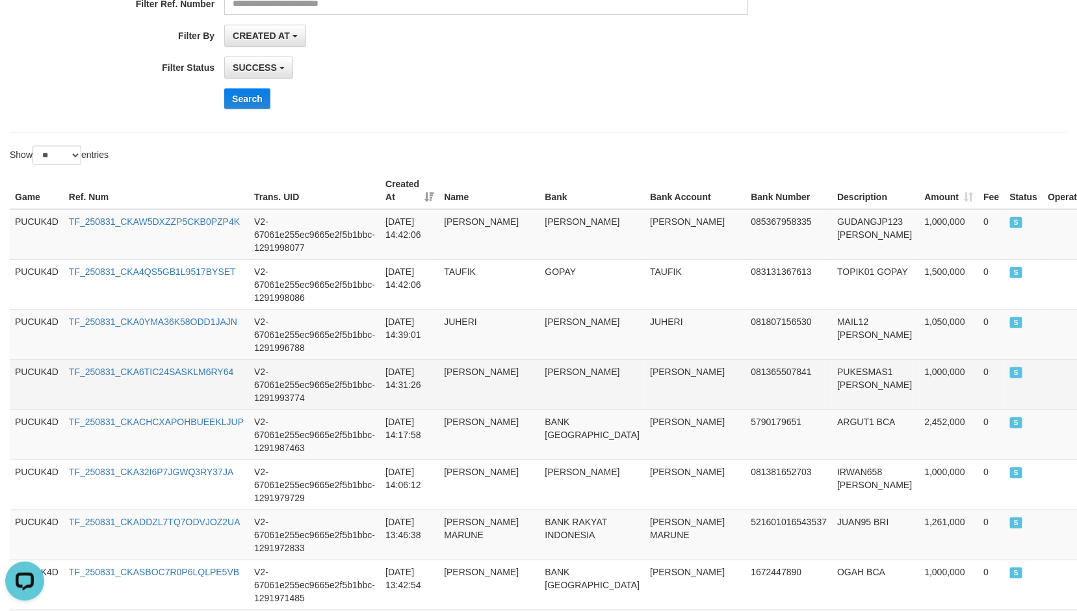
scroll to position [199, 0]
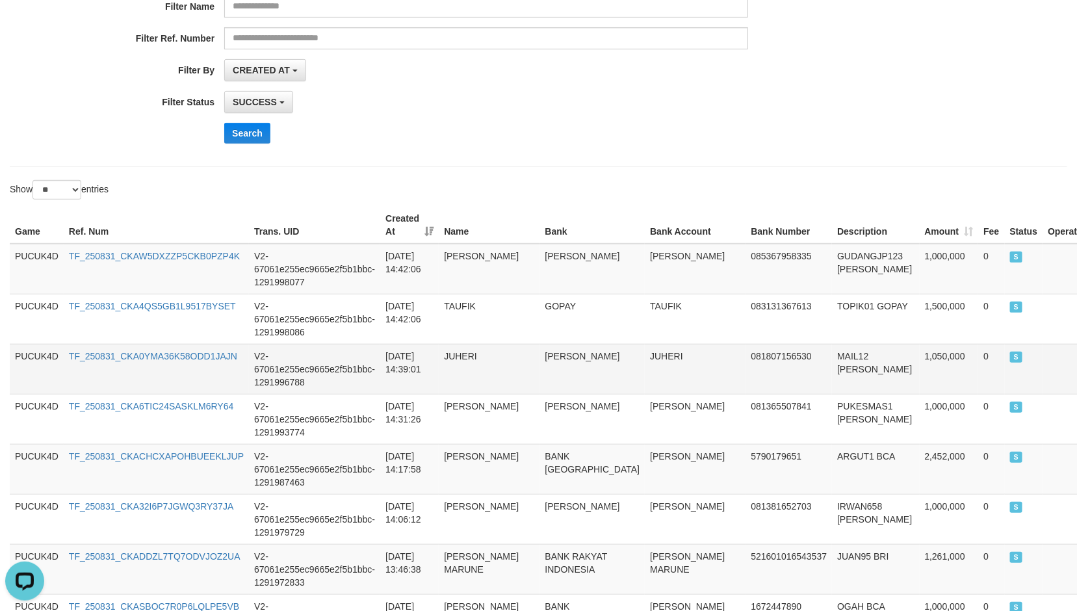
click at [919, 361] on td "1,050,000" at bounding box center [948, 369] width 59 height 50
click at [919, 294] on td "1,000,000" at bounding box center [948, 269] width 59 height 51
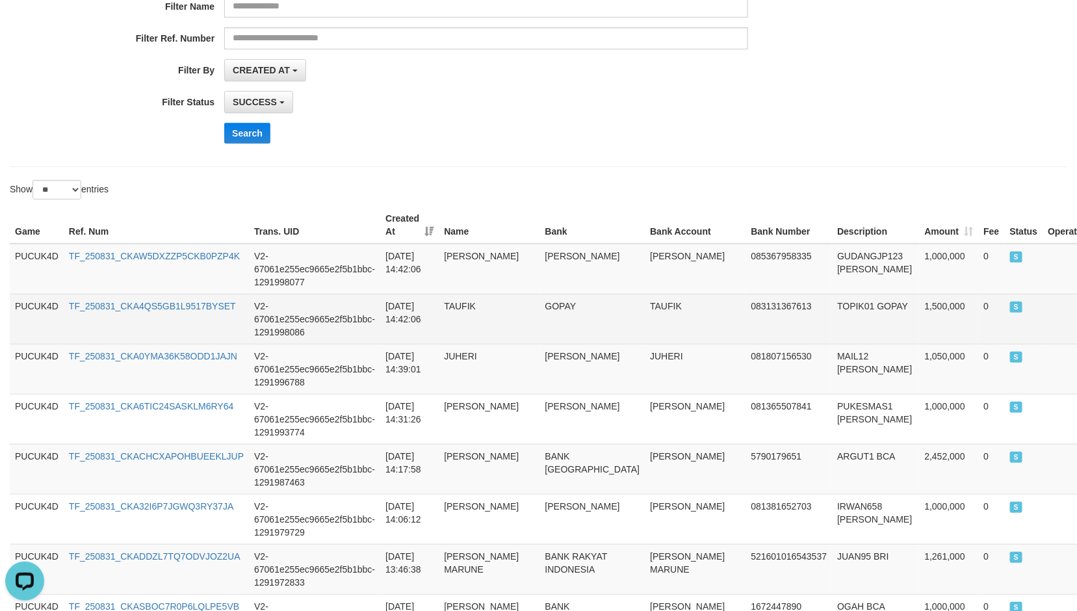
click at [919, 307] on td "1,500,000" at bounding box center [948, 319] width 59 height 50
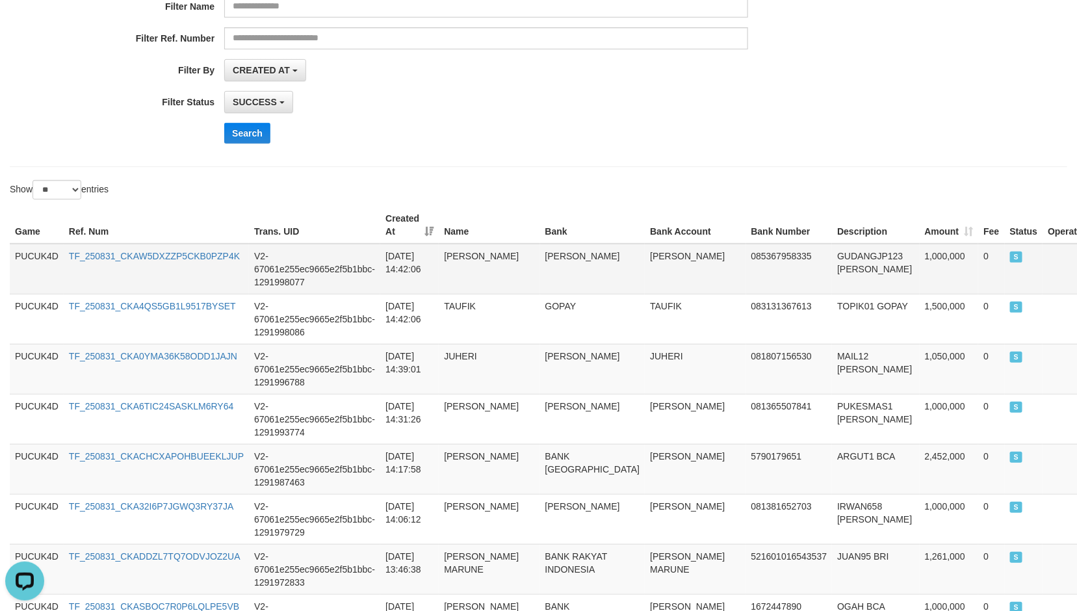
click at [919, 255] on td "1,000,000" at bounding box center [948, 269] width 59 height 51
click at [832, 258] on td "GUDANGJP123 [PERSON_NAME]" at bounding box center [875, 269] width 87 height 51
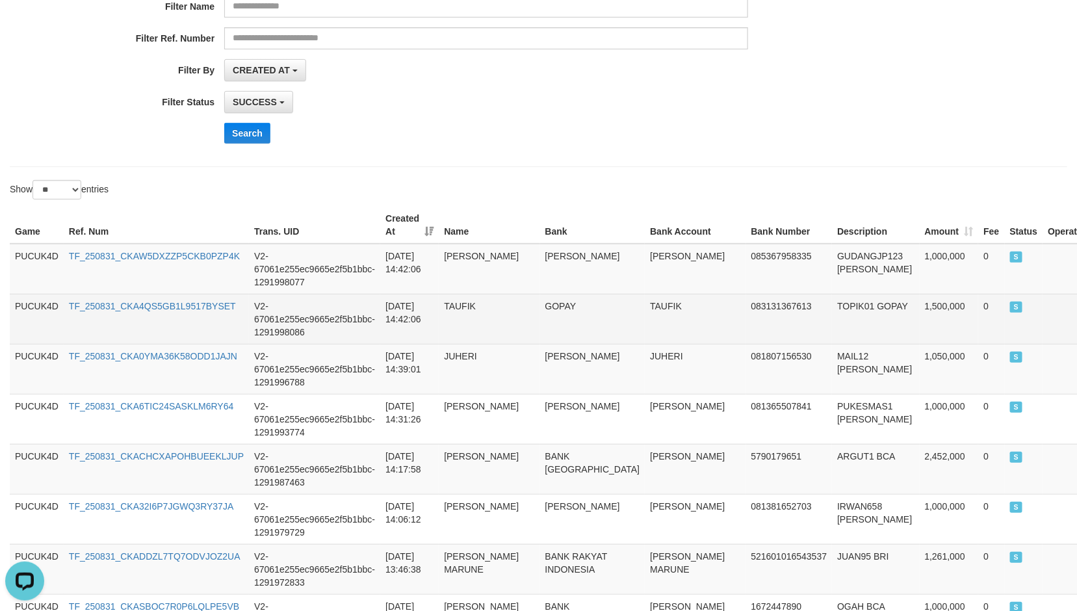
click at [832, 305] on td "TOPIK01 GOPAY" at bounding box center [875, 319] width 87 height 50
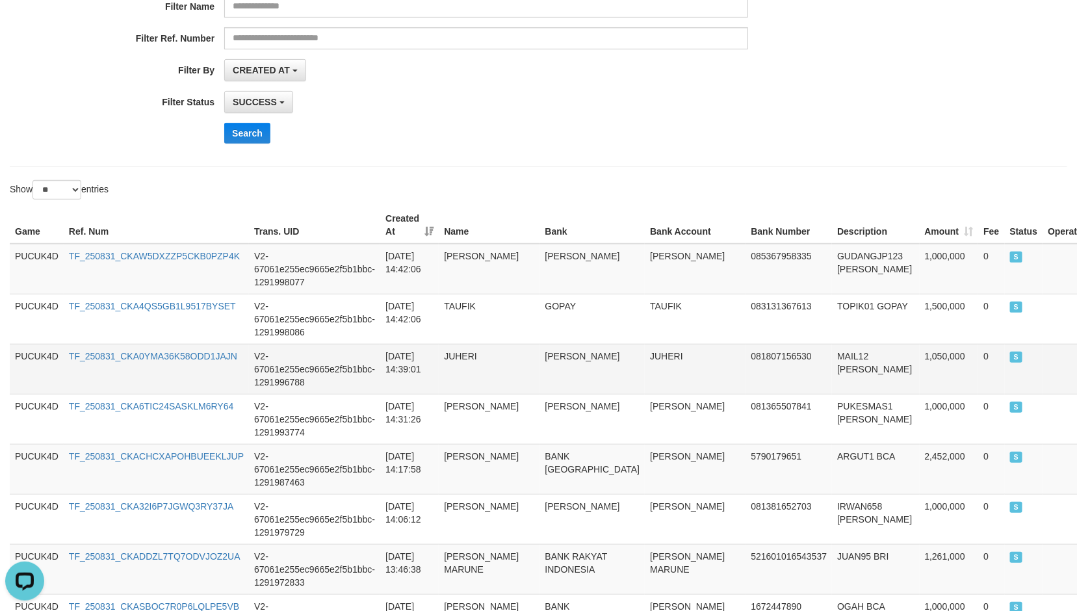
click at [832, 357] on td "MAIL12 [PERSON_NAME]" at bounding box center [875, 369] width 87 height 50
click at [746, 361] on td "081807156530" at bounding box center [789, 369] width 86 height 50
click at [645, 359] on td "JUHERI" at bounding box center [695, 369] width 101 height 50
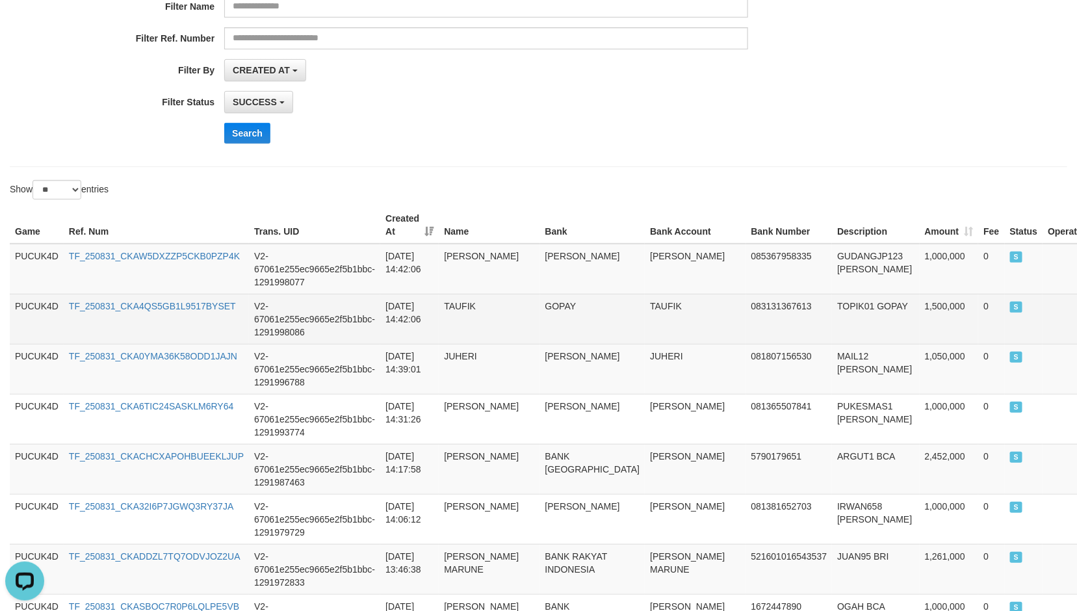
click at [645, 302] on td "TAUFIK" at bounding box center [695, 319] width 101 height 50
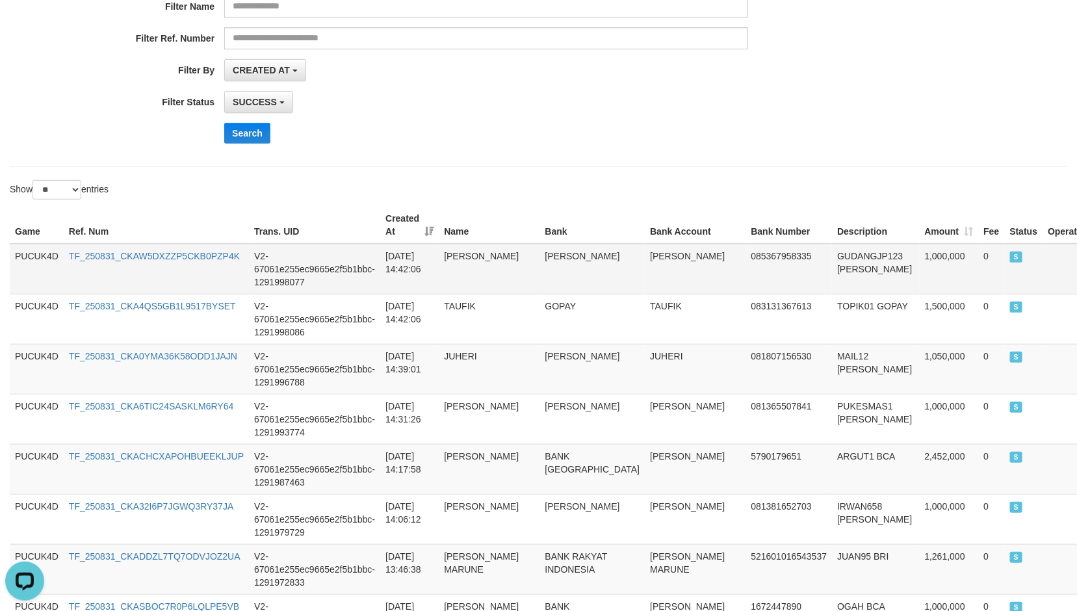
click at [651, 254] on td "[PERSON_NAME]" at bounding box center [695, 269] width 101 height 51
click at [246, 138] on button "Search" at bounding box center [247, 133] width 46 height 21
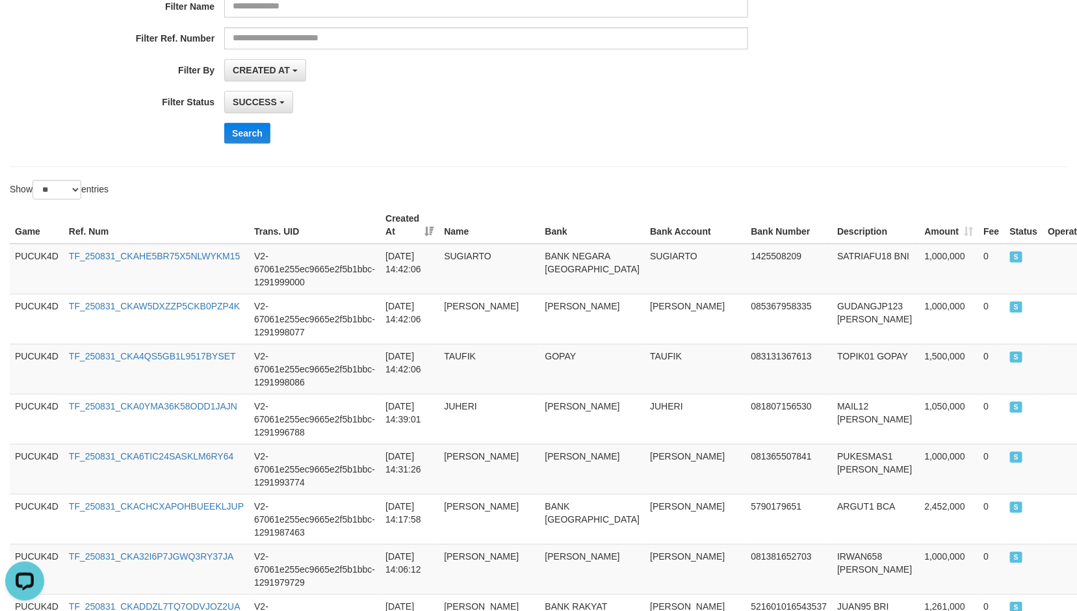
drag, startPoint x: 417, startPoint y: 189, endPoint x: 293, endPoint y: 168, distance: 125.9
click at [417, 188] on div "Show ** ** ** *** entries" at bounding box center [269, 191] width 519 height 23
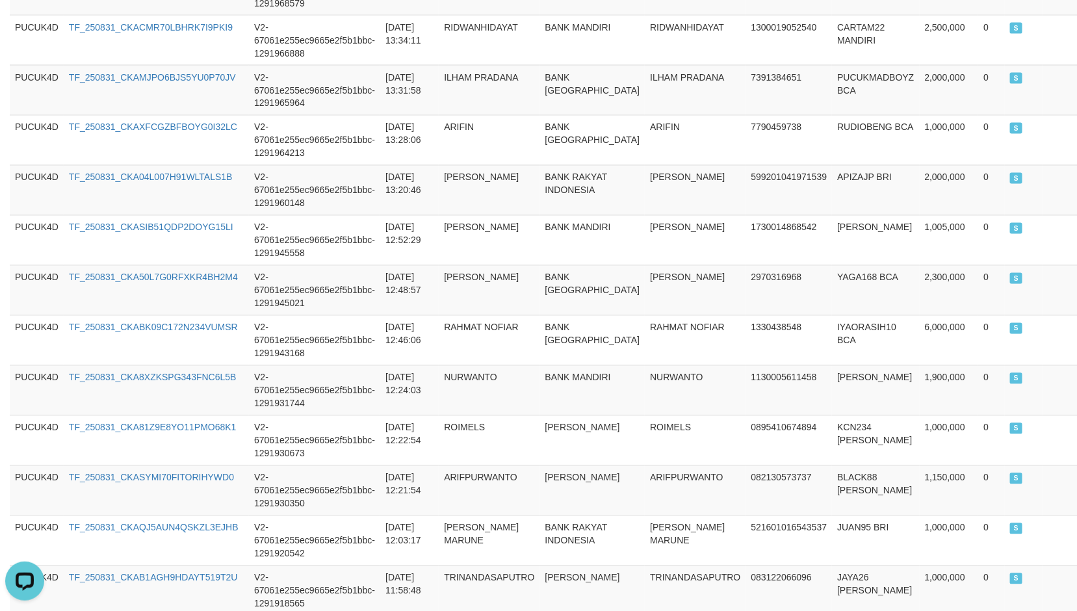
scroll to position [1272, 0]
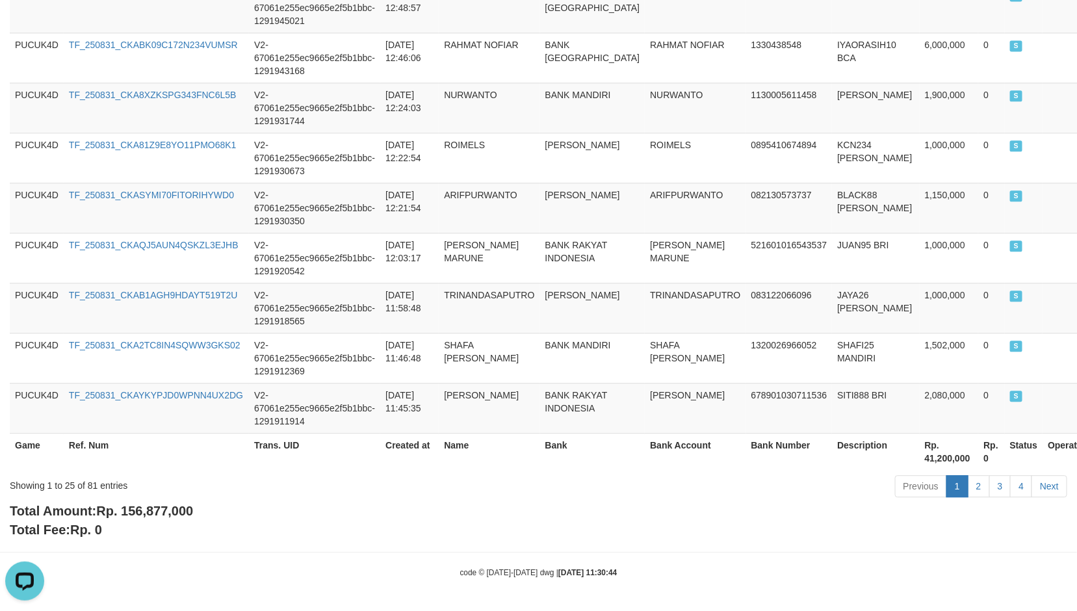
click at [170, 504] on span "Rp. 156,877,000" at bounding box center [144, 511] width 97 height 14
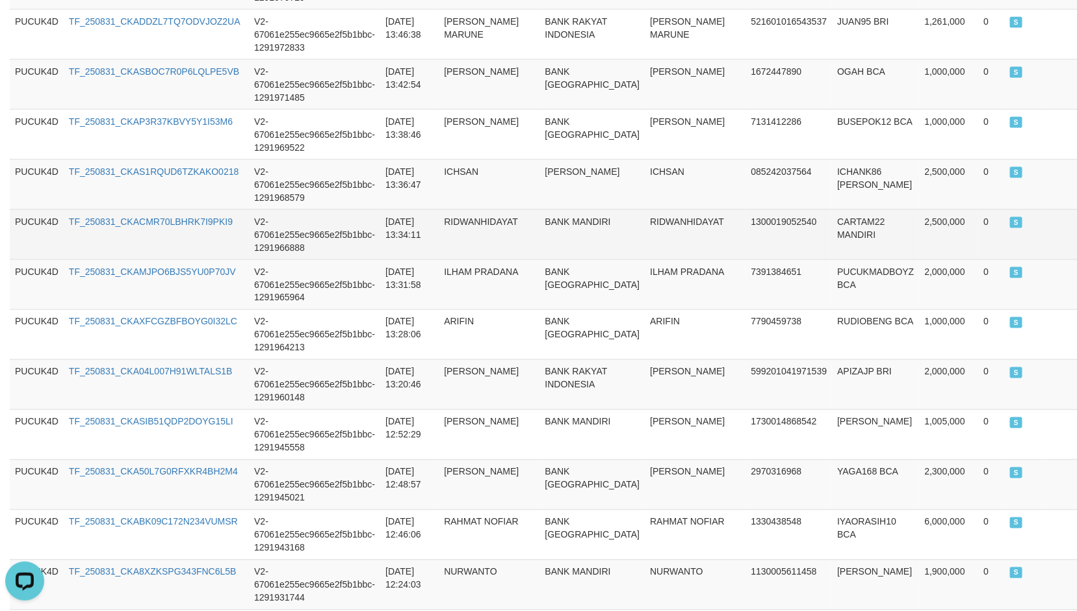
scroll to position [297, 0]
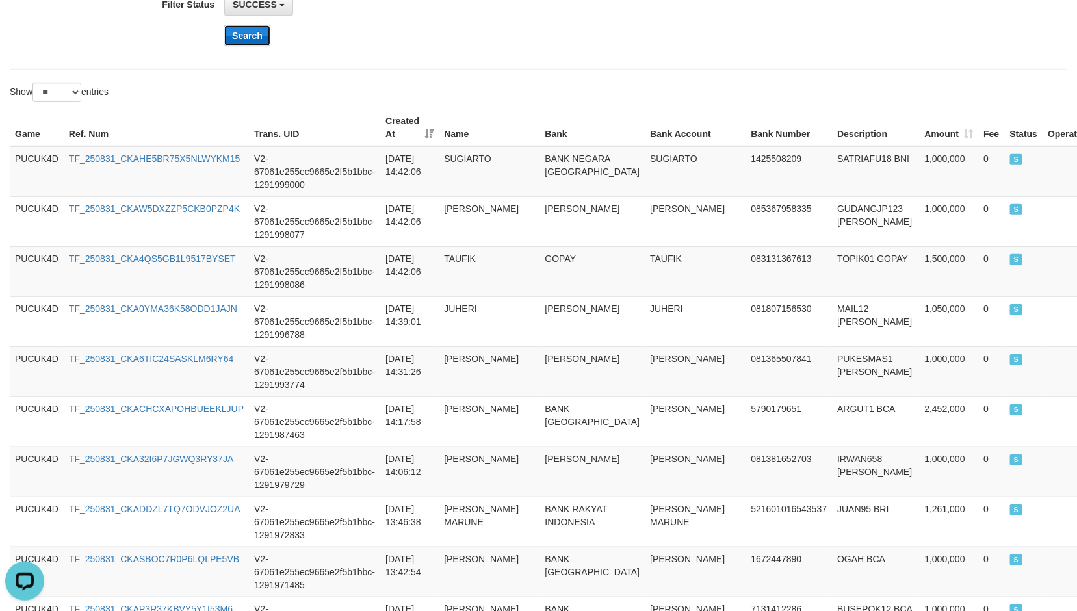
click at [250, 41] on button "Search" at bounding box center [247, 35] width 46 height 21
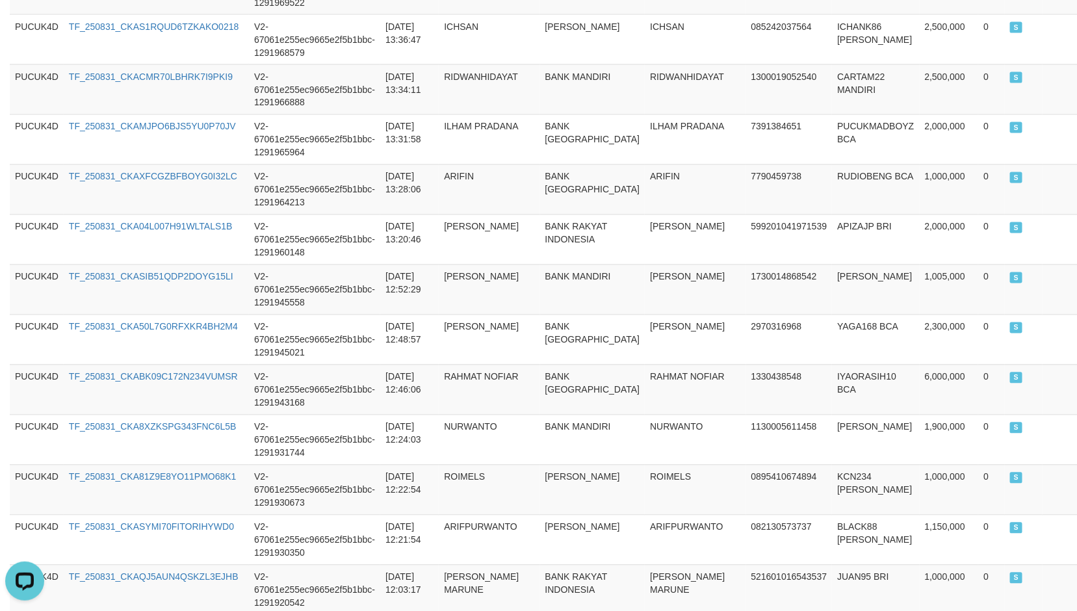
scroll to position [1272, 0]
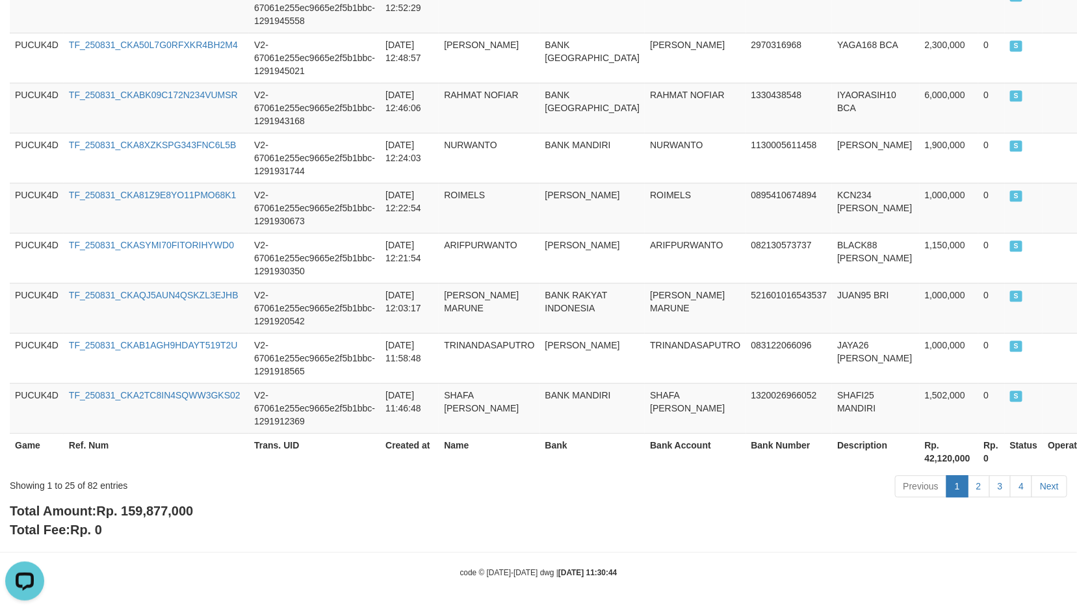
click at [172, 511] on span "Rp. 159,877,000" at bounding box center [144, 511] width 97 height 14
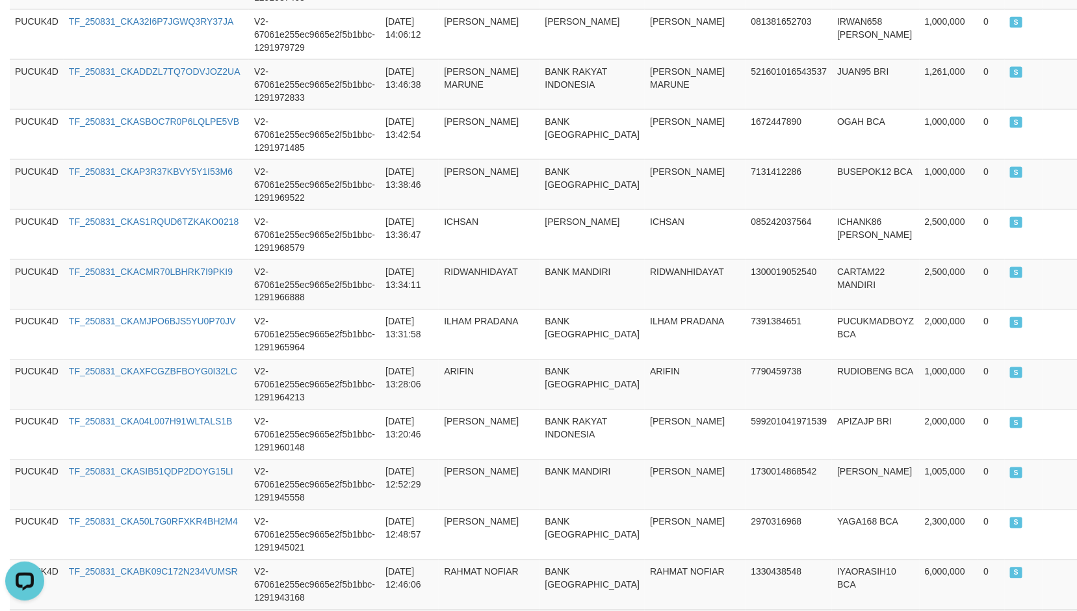
scroll to position [297, 0]
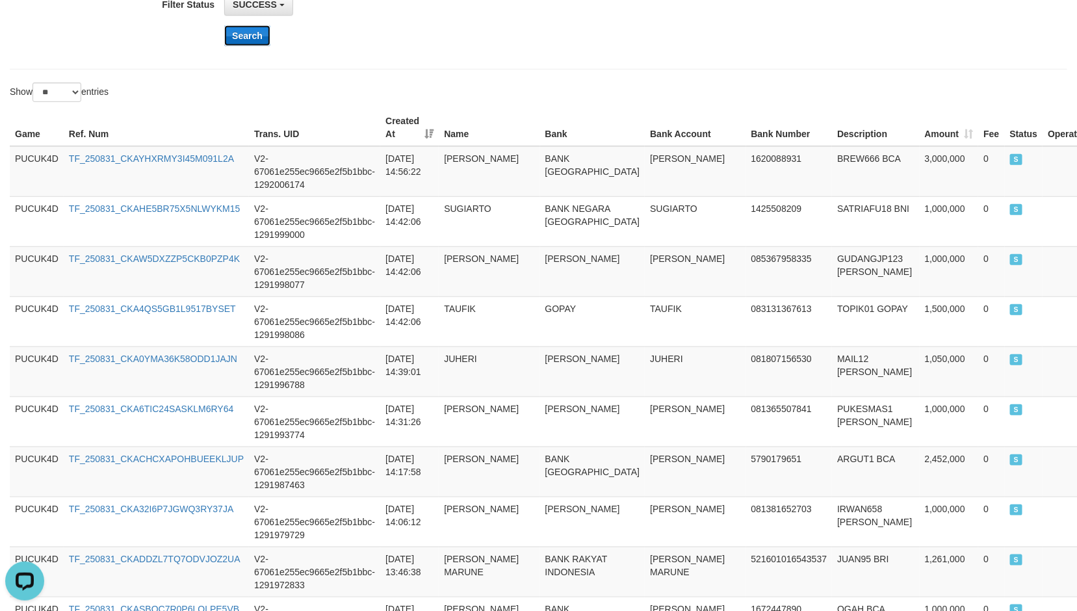
click at [248, 42] on button "Search" at bounding box center [247, 35] width 46 height 21
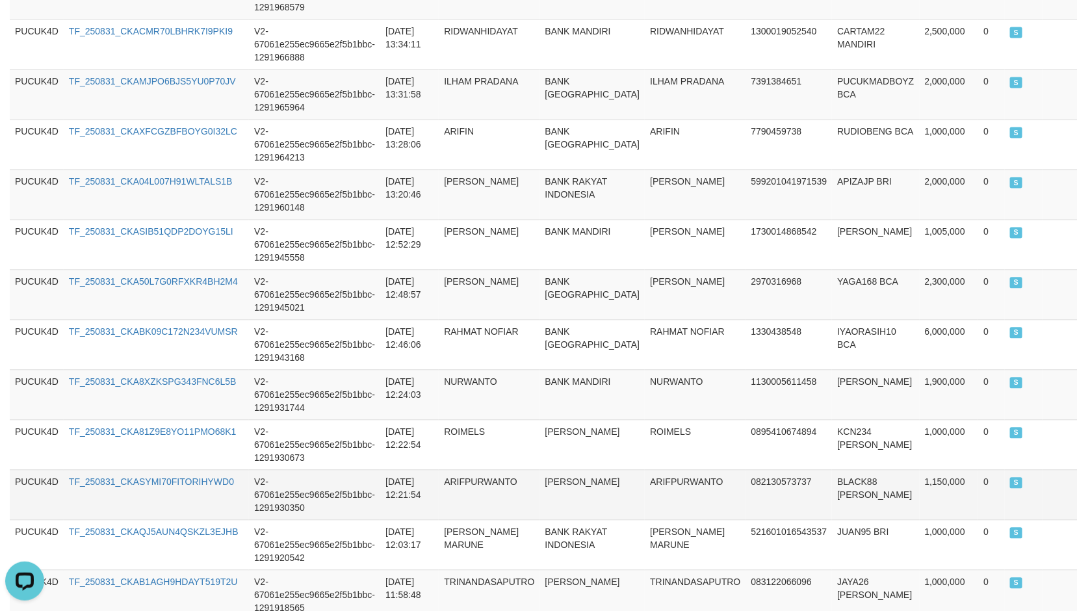
scroll to position [1272, 0]
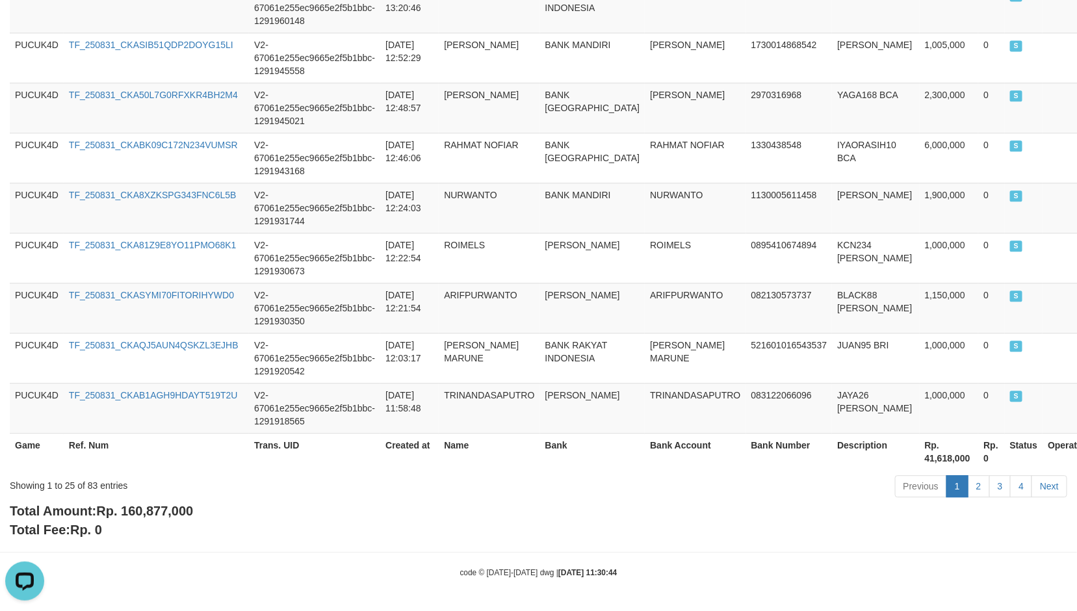
click at [154, 513] on span "Rp. 160,877,000" at bounding box center [144, 511] width 97 height 14
click at [151, 513] on span "Rp. 160,877,000" at bounding box center [144, 511] width 97 height 14
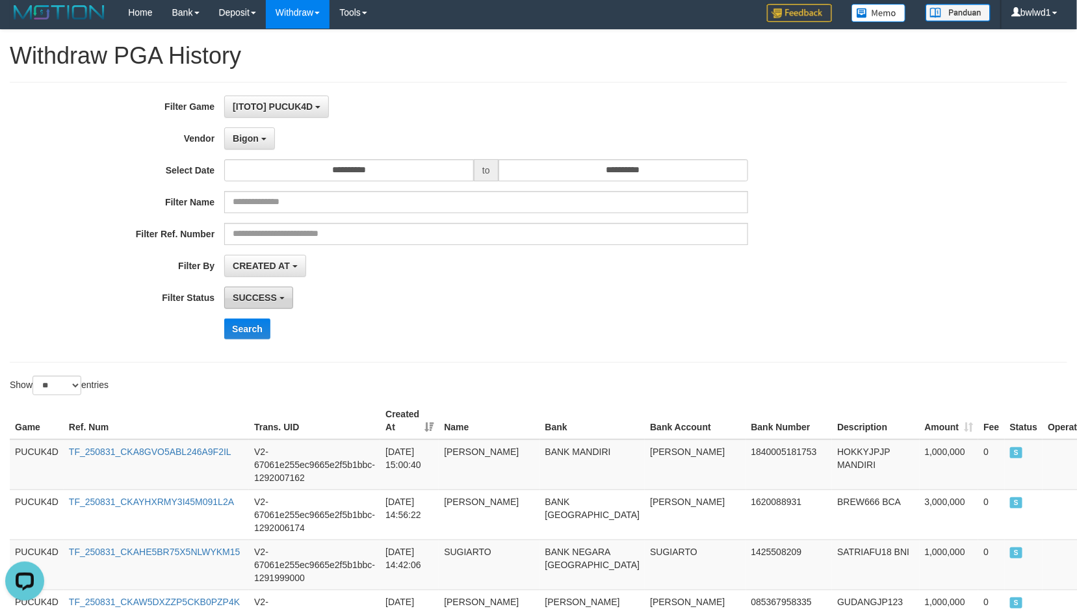
scroll to position [0, 0]
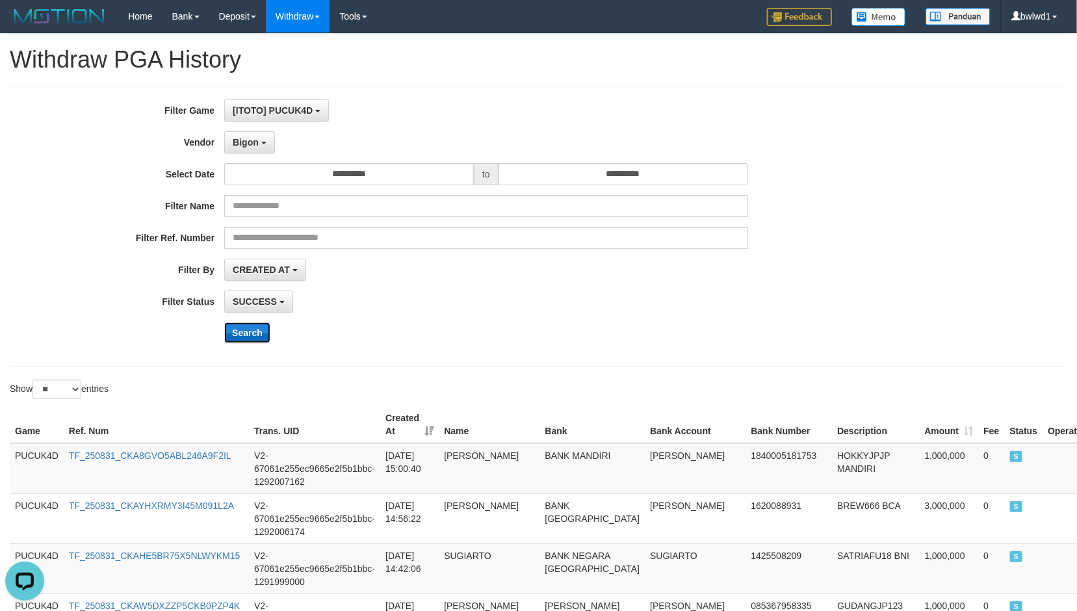
click at [257, 334] on button "Search" at bounding box center [247, 332] width 46 height 21
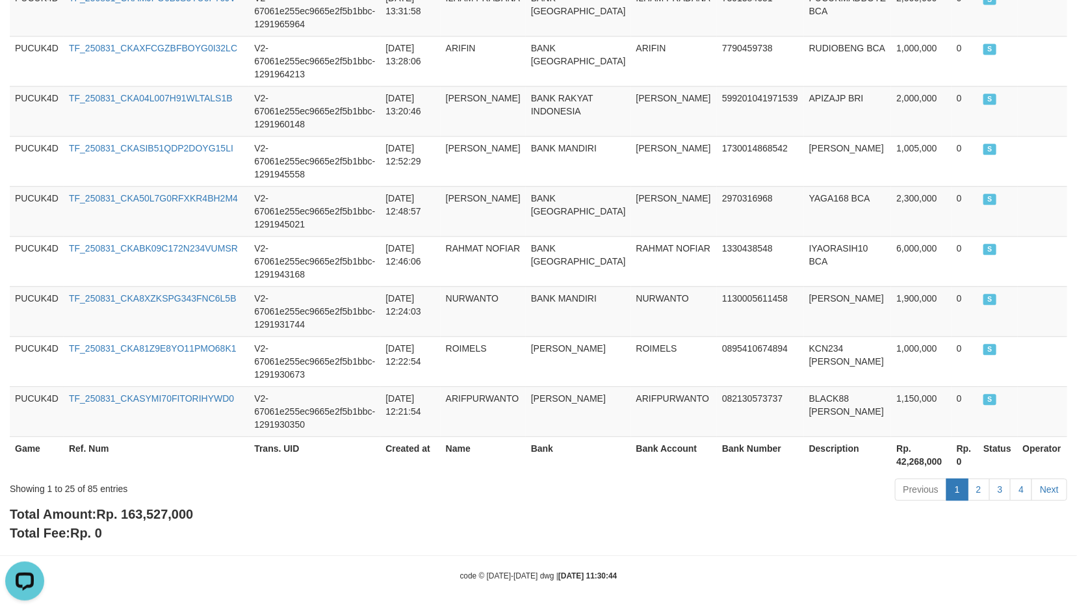
scroll to position [1259, 0]
click at [174, 500] on div "Showing 1 to 25 of 85 entries Previous 1 2 3 4 Next" at bounding box center [538, 490] width 1077 height 28
click at [162, 507] on span "Rp. 163,527,000" at bounding box center [144, 512] width 97 height 14
